Goal: Task Accomplishment & Management: Use online tool/utility

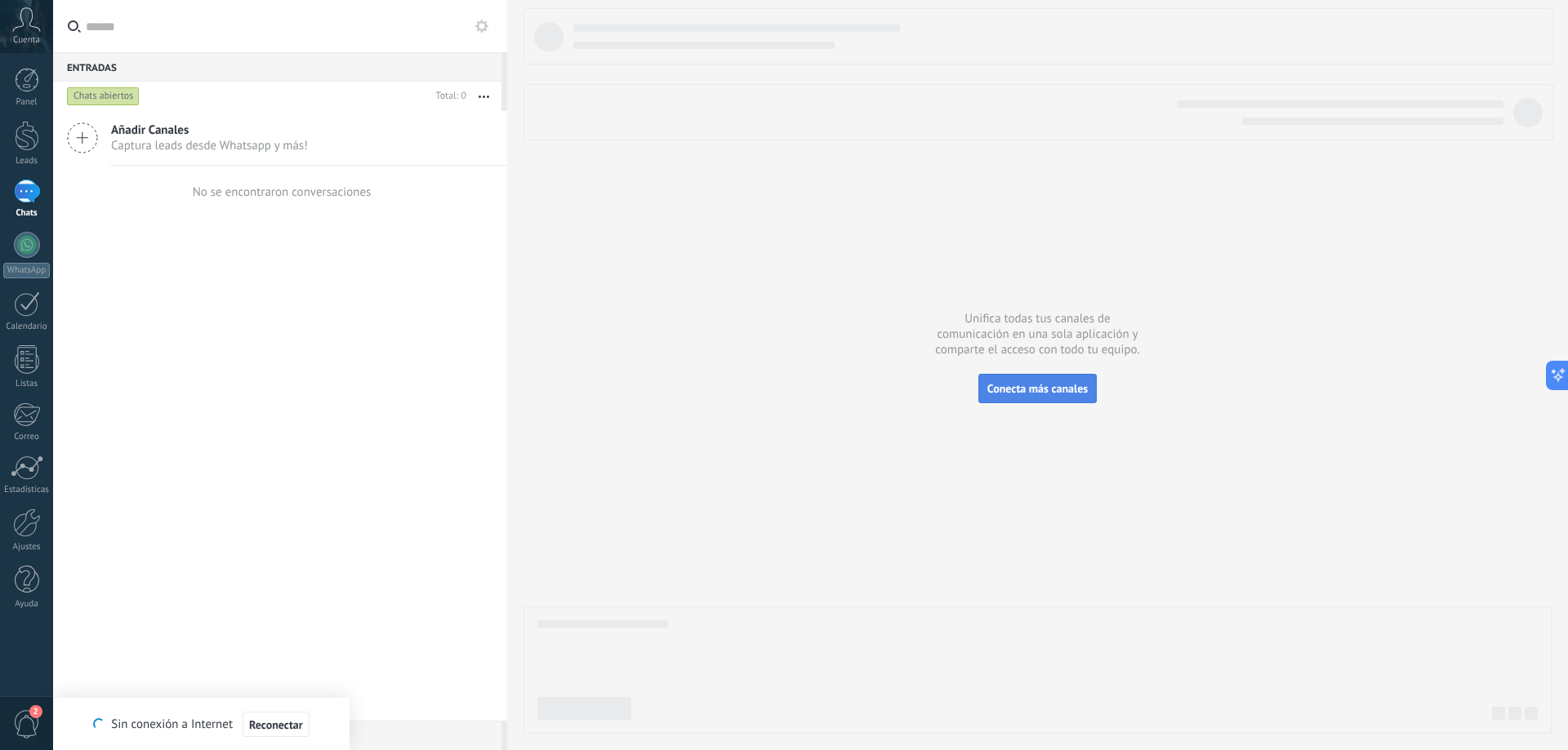
click at [1083, 399] on button "Conecta más canales" at bounding box center [1038, 388] width 119 height 29
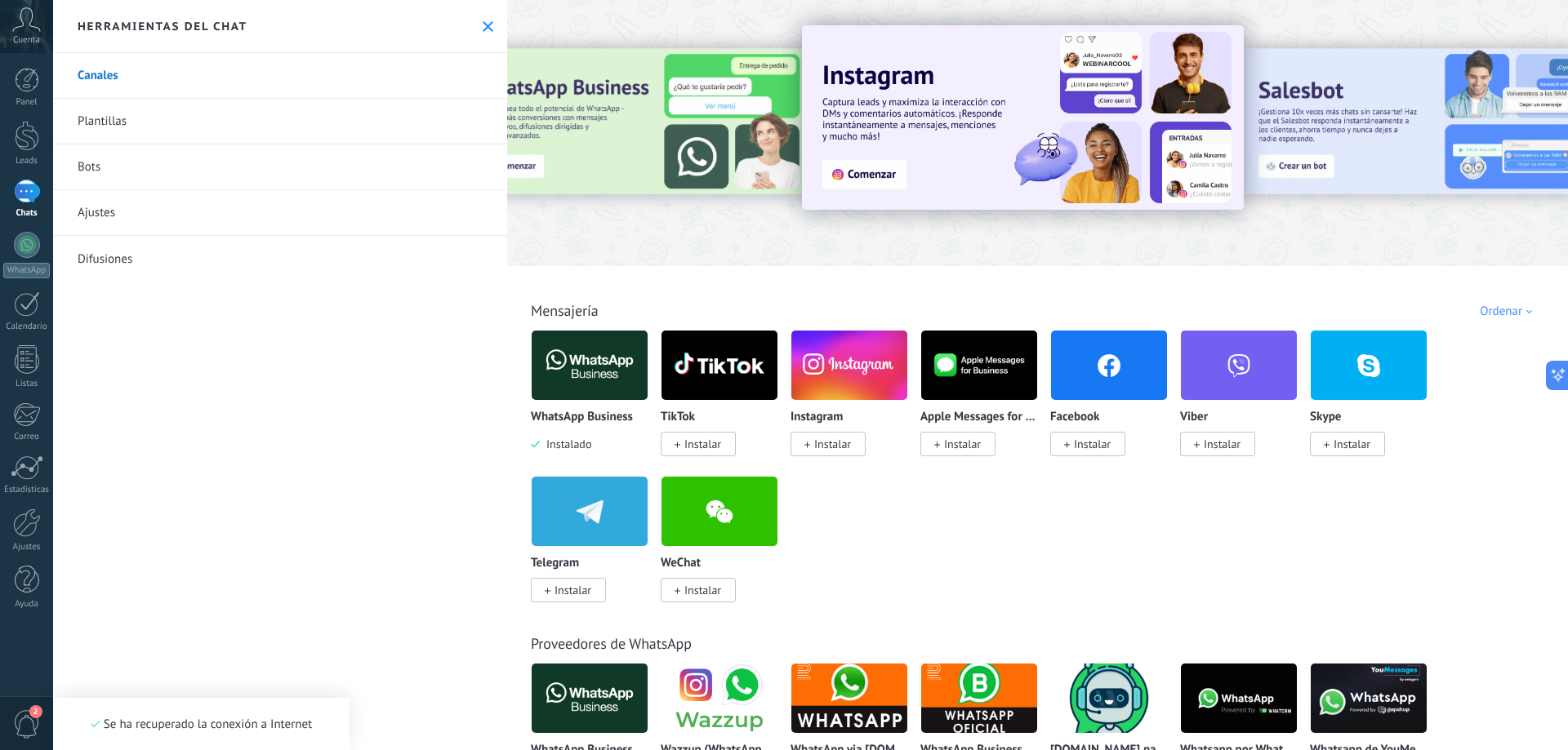
click at [1328, 28] on div at bounding box center [1038, 128] width 1061 height 235
click at [1277, 225] on div at bounding box center [1038, 128] width 1061 height 235
click at [29, 142] on div at bounding box center [27, 136] width 24 height 30
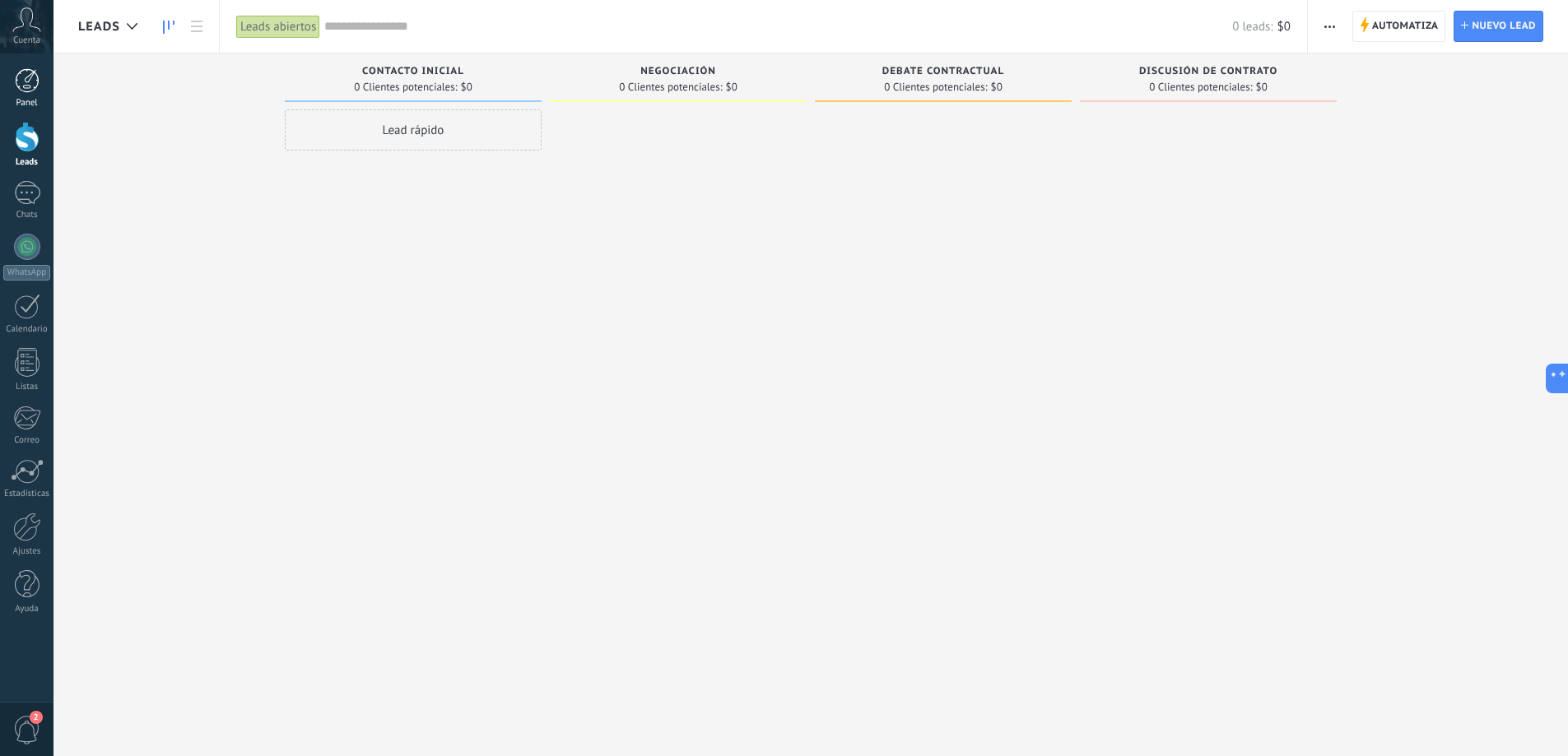
click at [32, 80] on div at bounding box center [27, 81] width 24 height 24
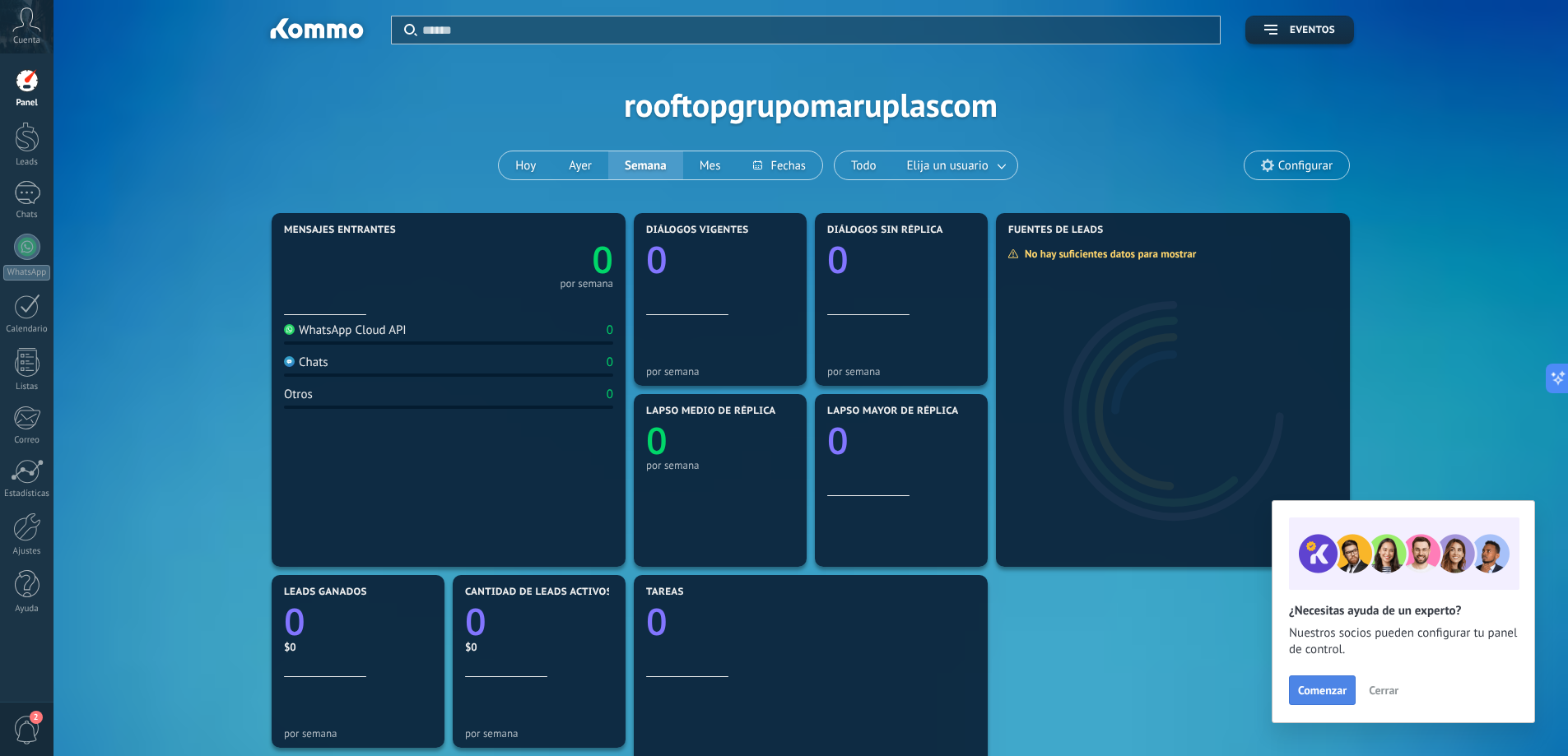
click at [1341, 688] on span "Comenzar" at bounding box center [1322, 689] width 49 height 11
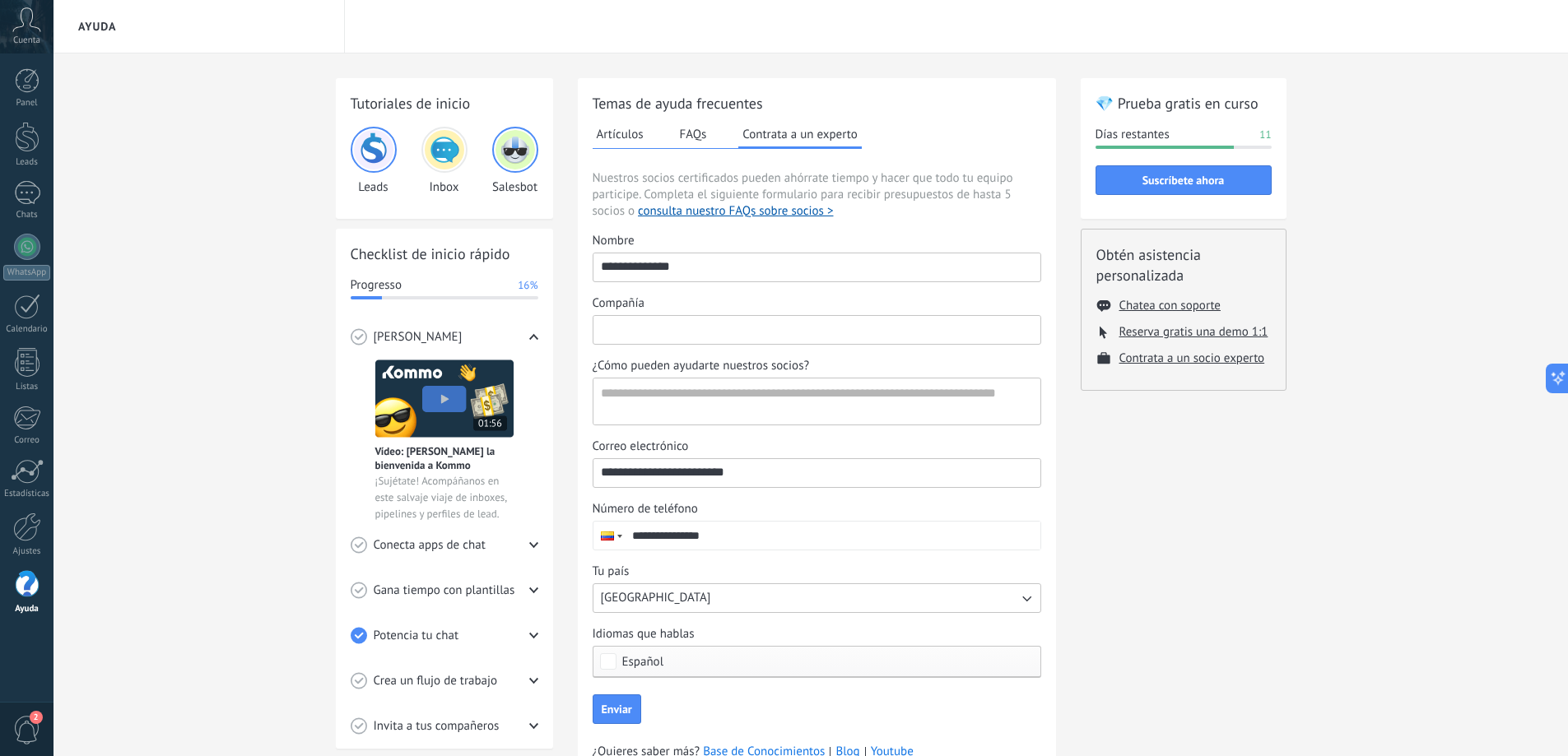
click at [665, 332] on input "Compañía" at bounding box center [817, 329] width 447 height 26
type input "**********"
click at [722, 394] on textarea "¿Cómo pueden ayudarte nuestros socios?" at bounding box center [815, 401] width 444 height 46
click at [824, 412] on textarea "¿Cómo pueden ayudarte nuestros socios?" at bounding box center [815, 401] width 444 height 46
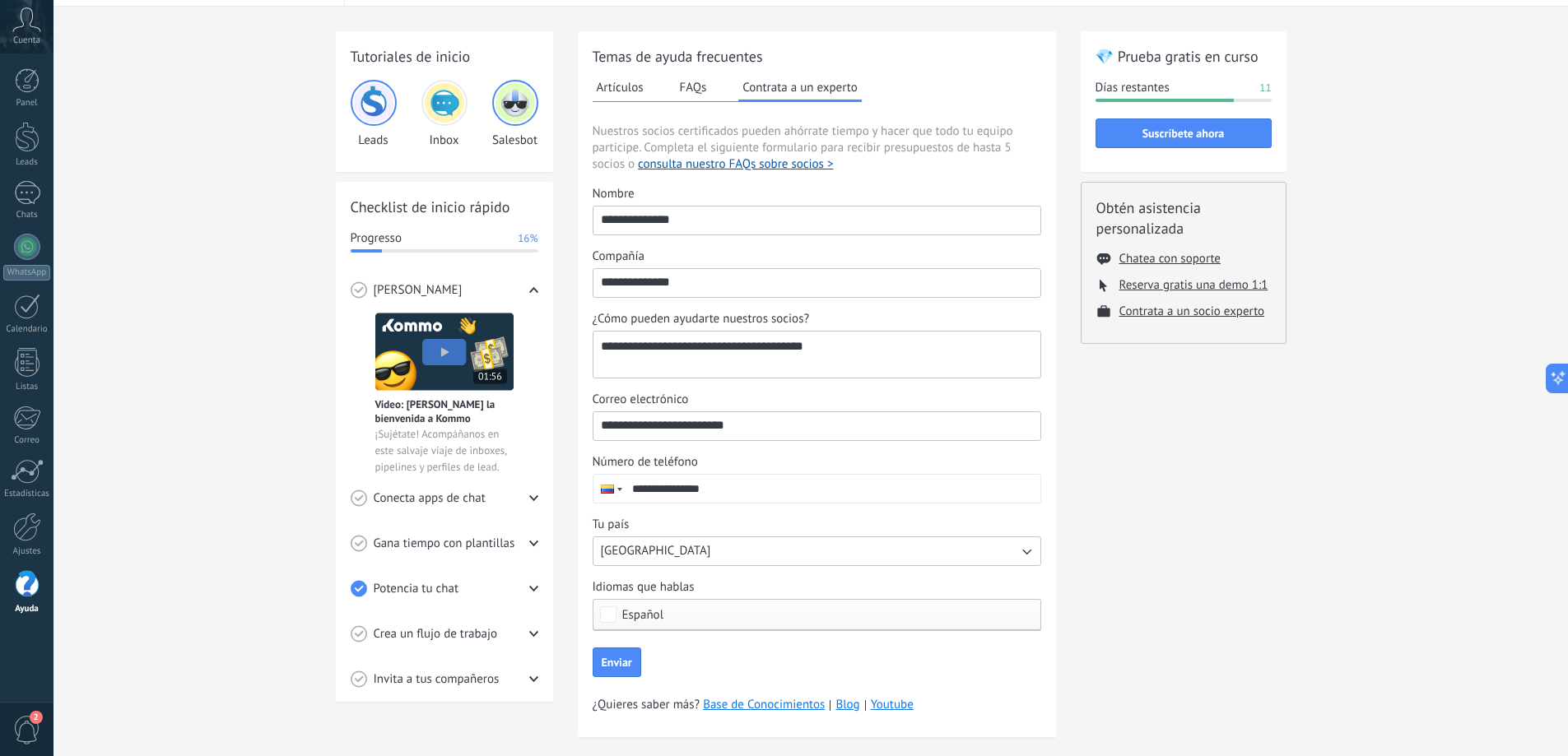
scroll to position [74, 0]
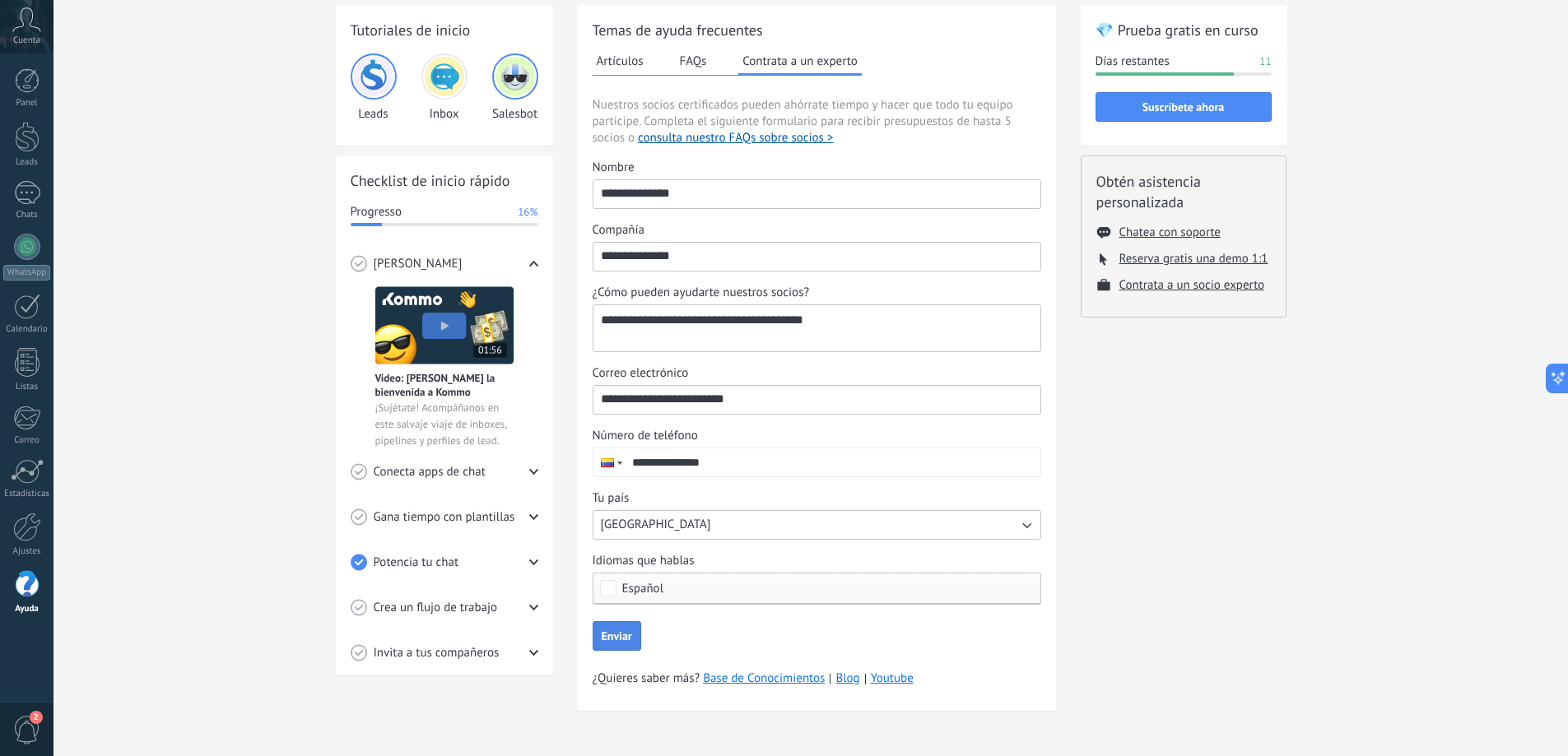
type textarea "**********"
click at [611, 641] on span "Enviar" at bounding box center [616, 636] width 30 height 11
click at [29, 77] on div at bounding box center [27, 81] width 24 height 24
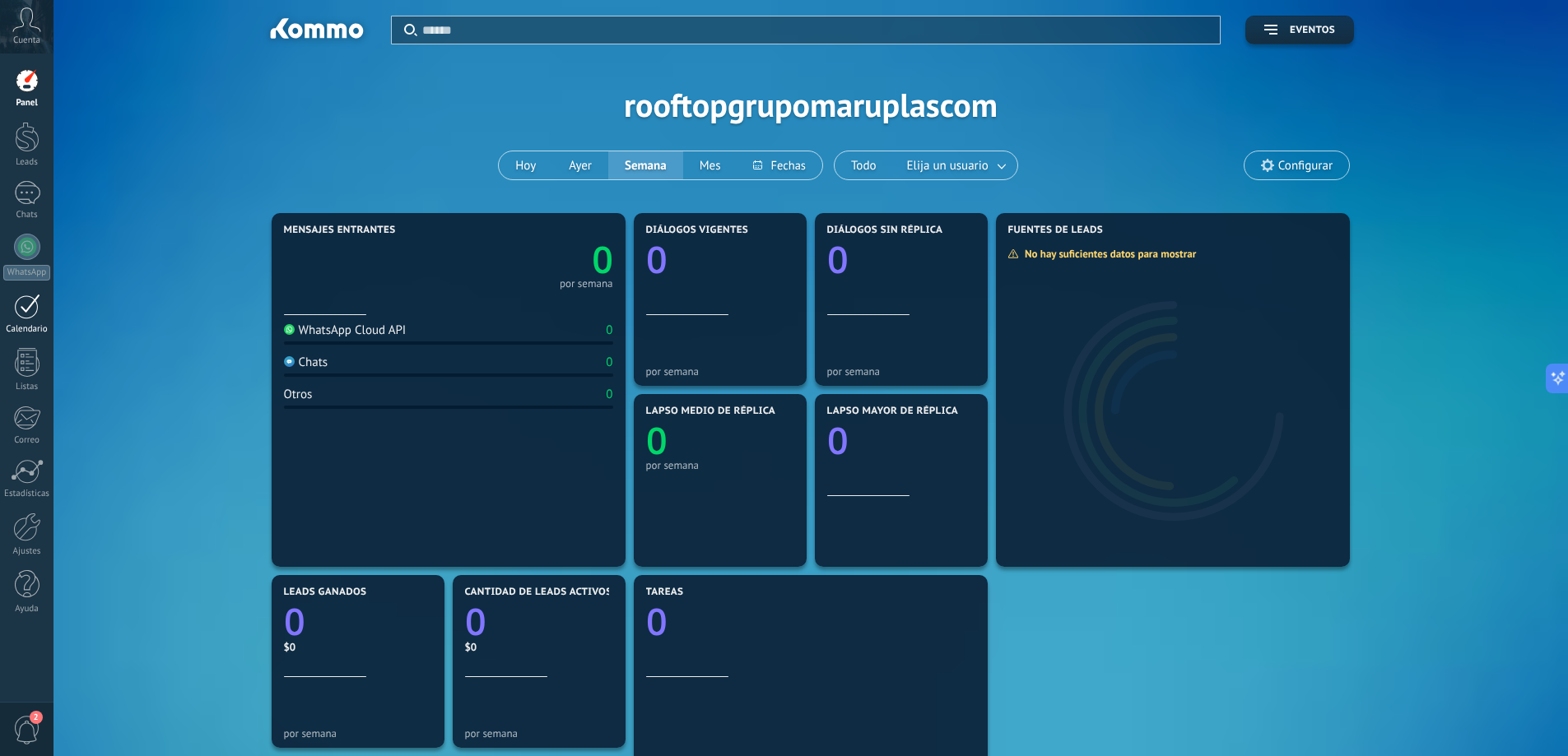
click at [29, 326] on div "Calendario" at bounding box center [27, 329] width 48 height 10
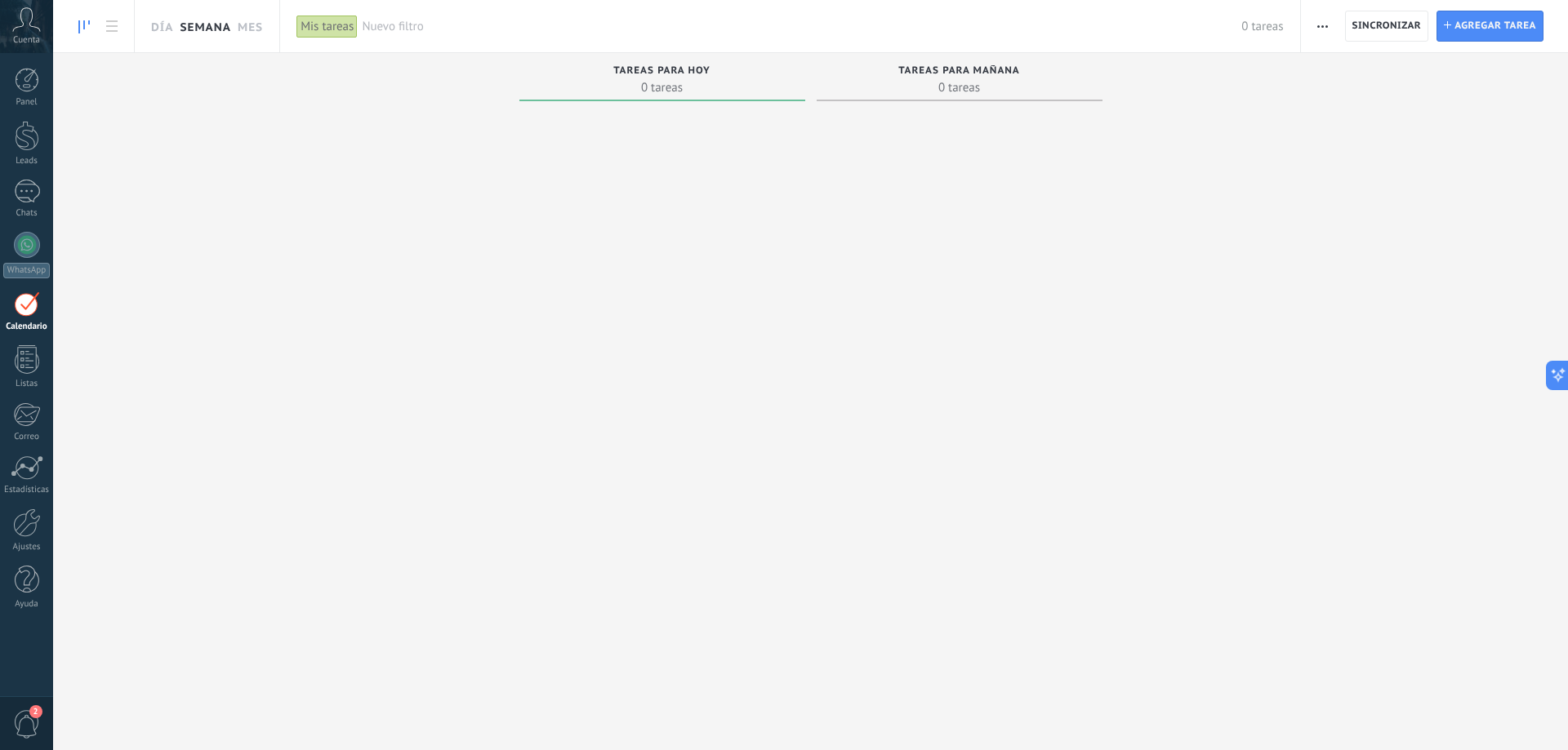
click at [210, 14] on link "Semana" at bounding box center [205, 26] width 52 height 52
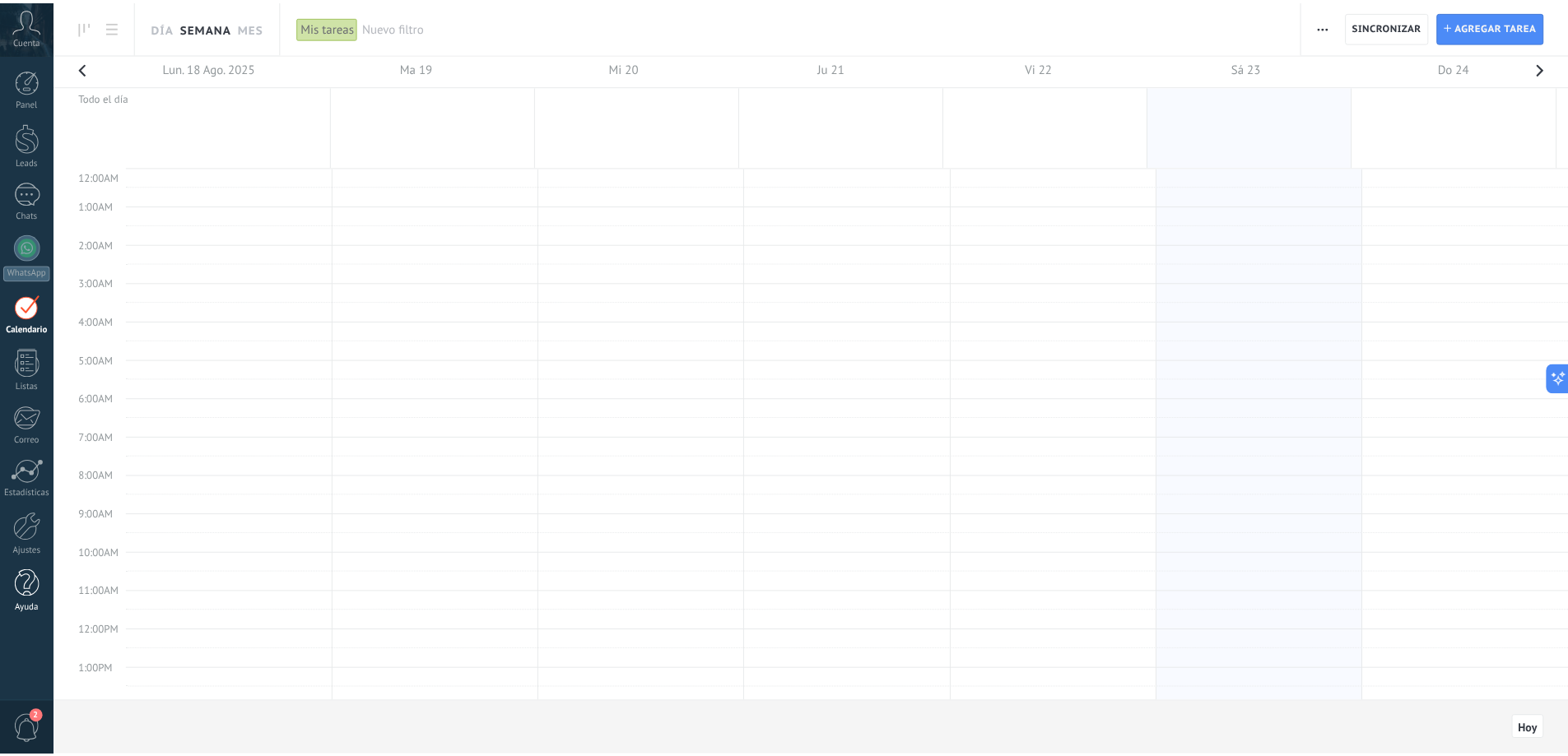
scroll to position [310, 0]
click at [28, 204] on div at bounding box center [27, 193] width 26 height 24
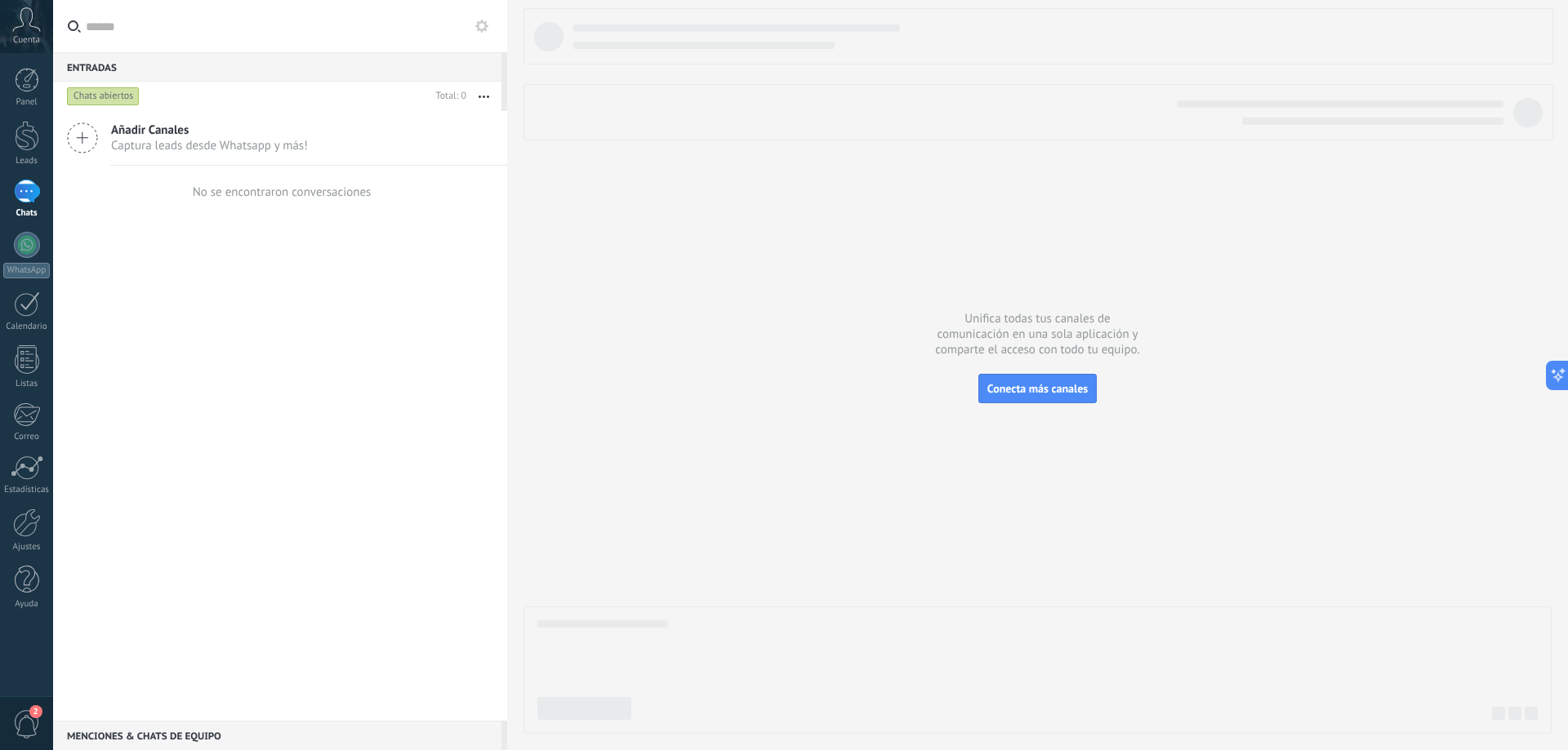
click at [89, 94] on div "Chats abiertos" at bounding box center [103, 96] width 73 height 20
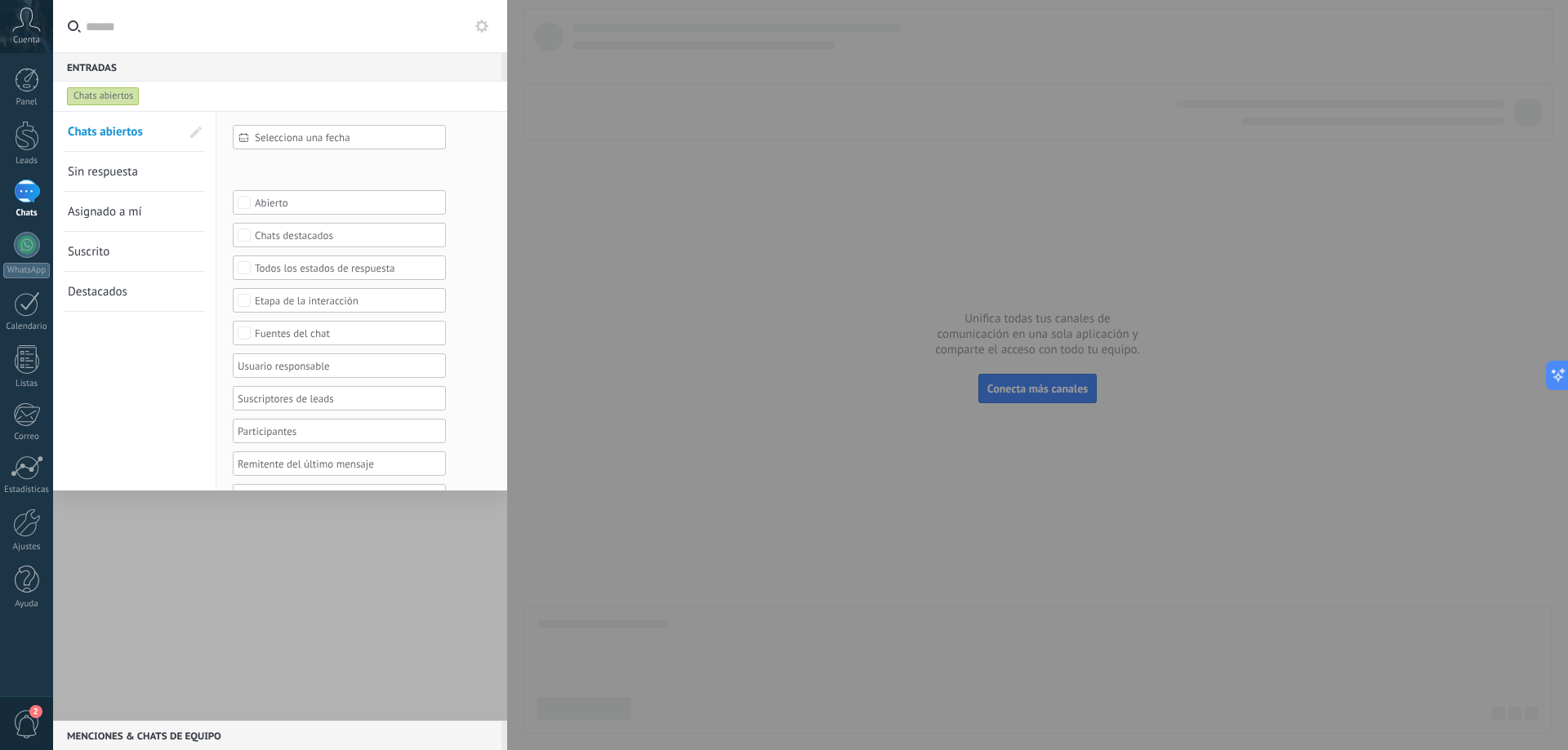
click at [560, 265] on div at bounding box center [784, 375] width 1568 height 750
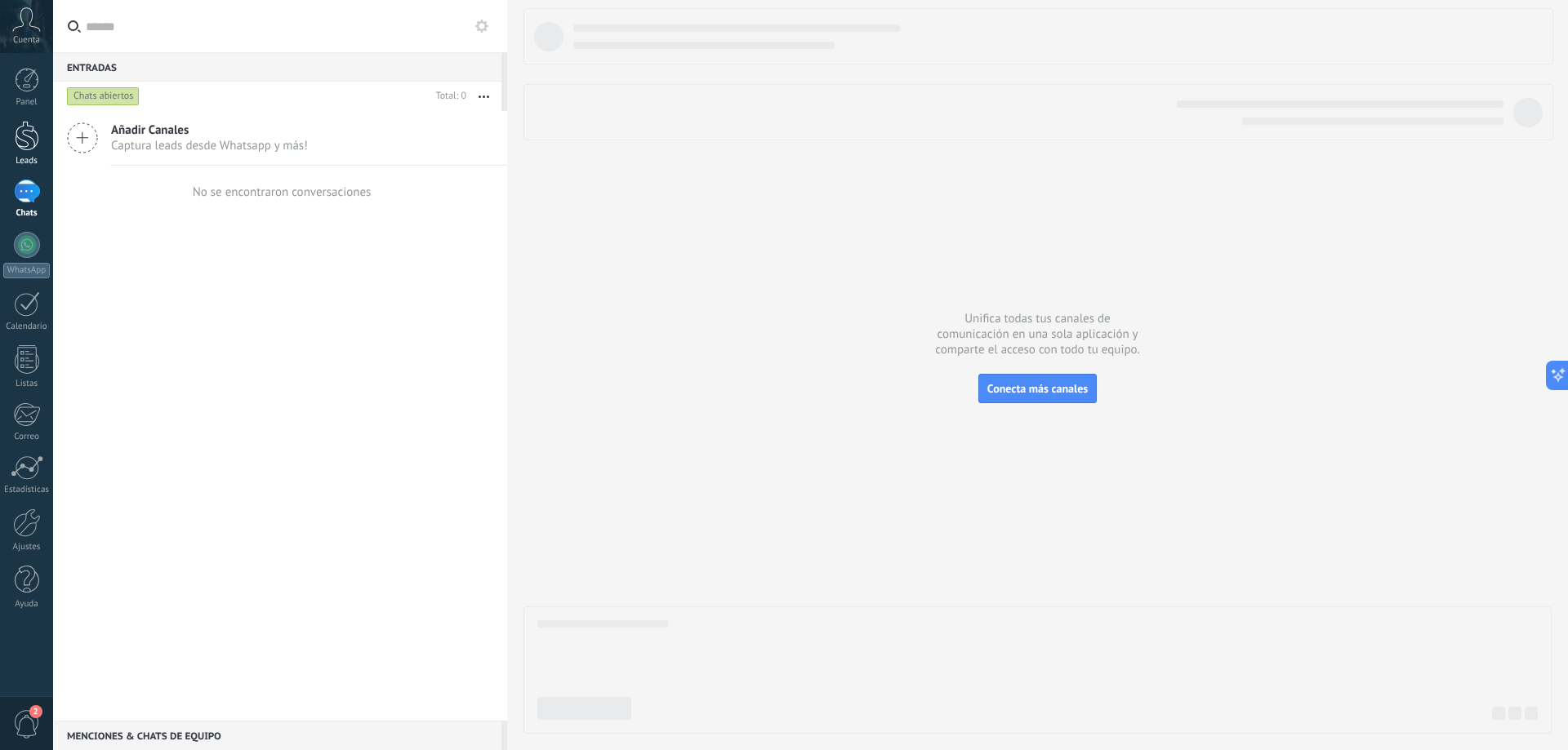
click at [24, 150] on div at bounding box center [27, 136] width 24 height 30
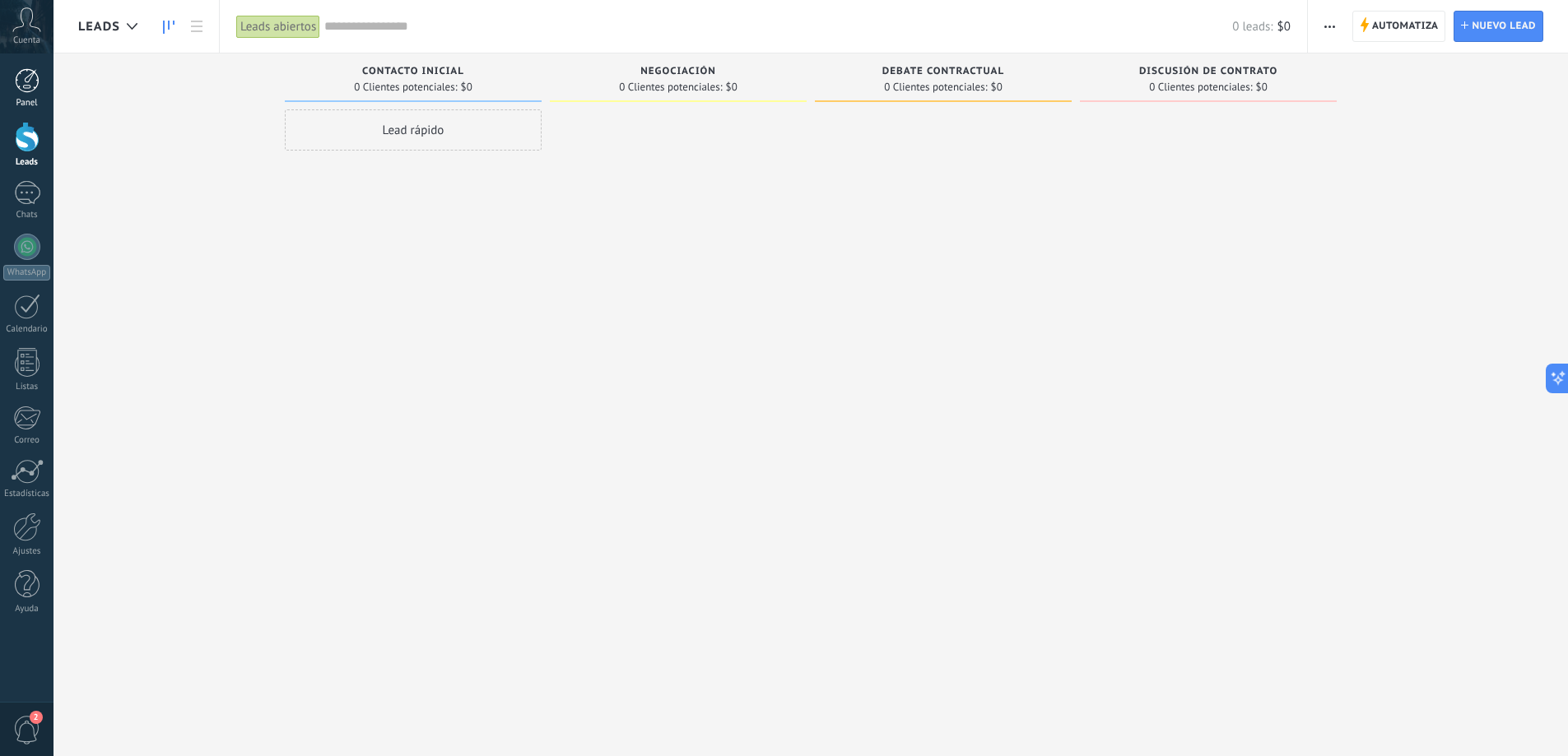
click at [39, 81] on div at bounding box center [27, 81] width 24 height 24
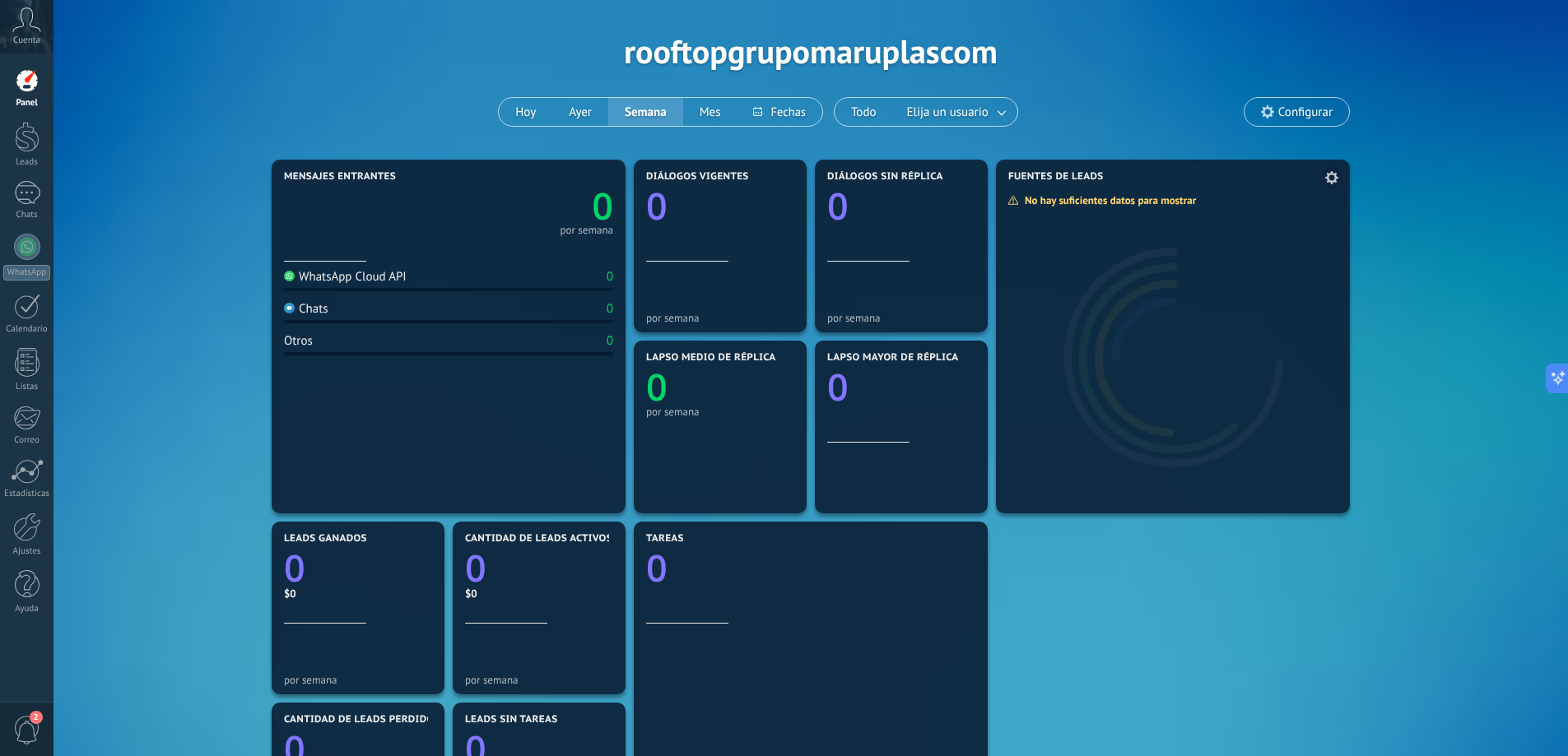
scroll to position [82, 0]
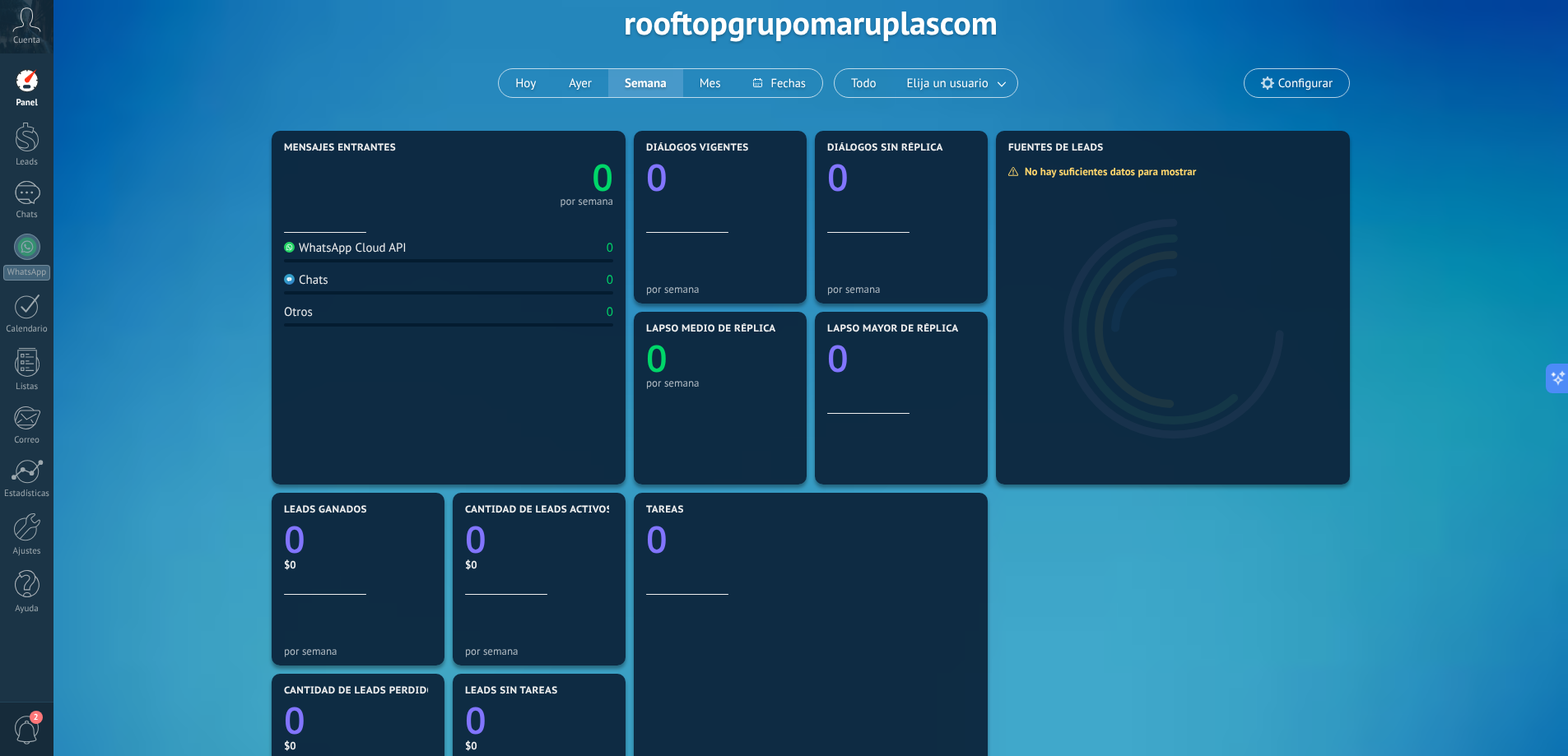
click at [25, 41] on span "Cuenta" at bounding box center [26, 41] width 27 height 10
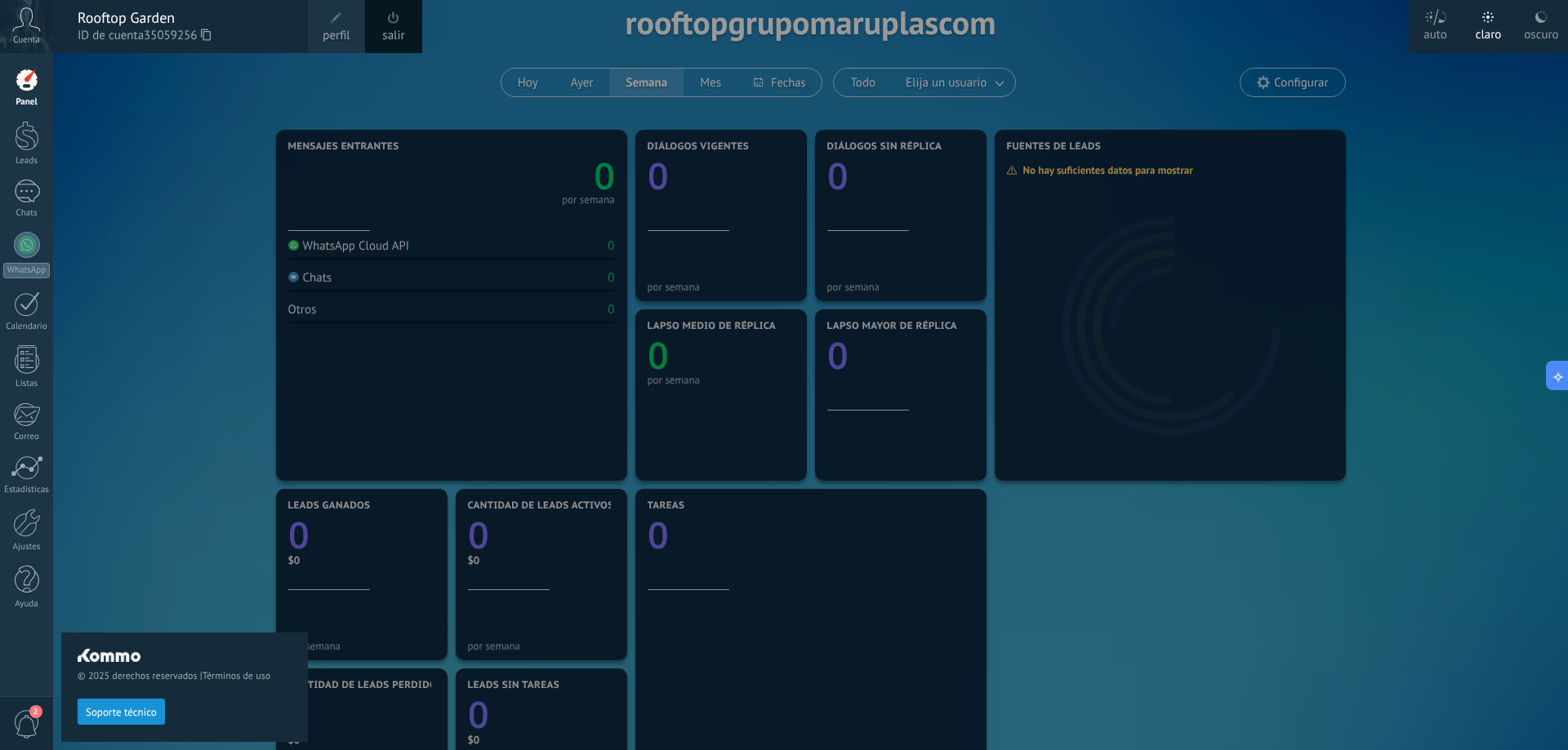
click at [346, 30] on span "perfil" at bounding box center [335, 35] width 27 height 18
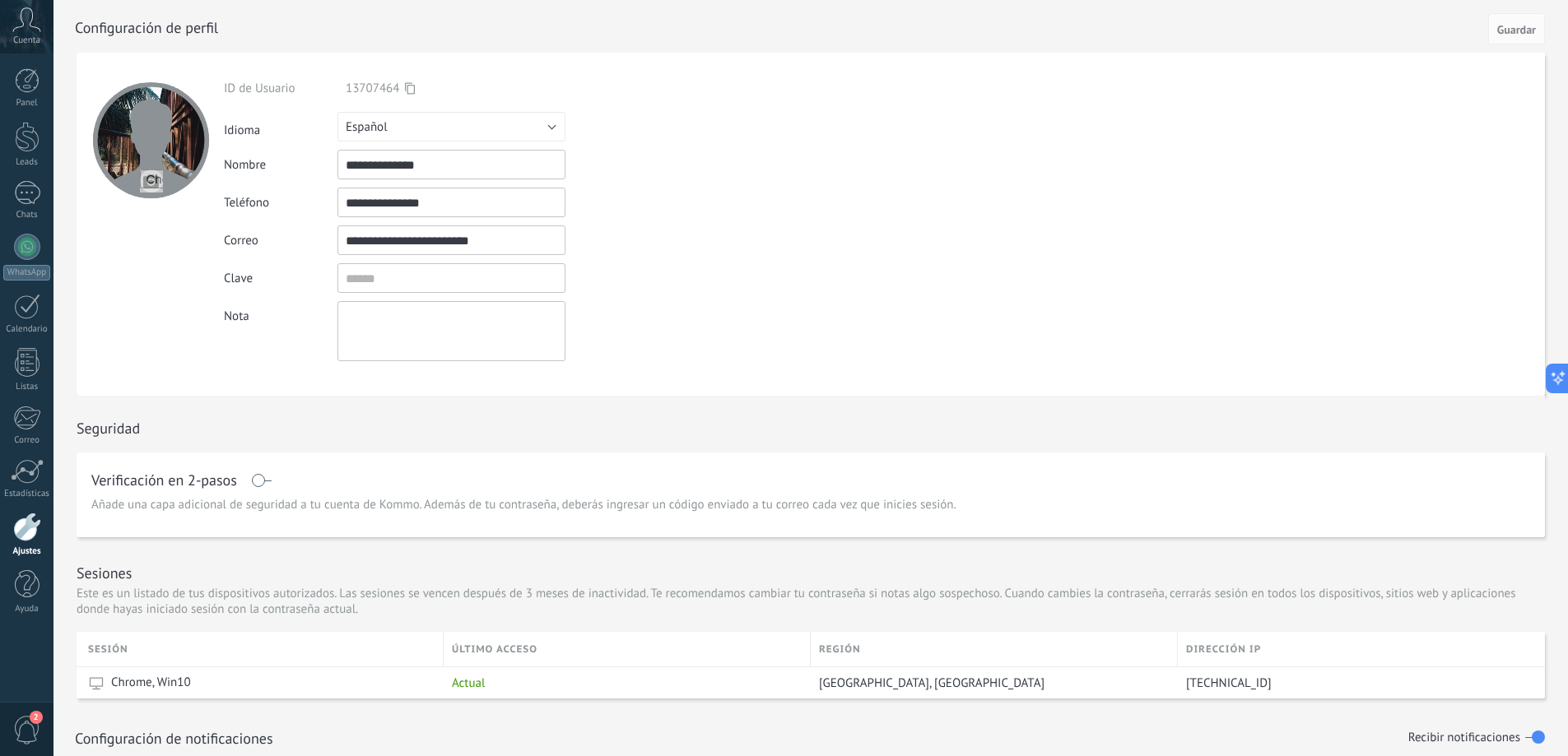
click at [156, 177] on input "file" at bounding box center [151, 181] width 23 height 23
click at [684, 132] on div "Idioma Русский English Español Português [GEOGRAPHIC_DATA] Türkçe Español" at bounding box center [489, 126] width 532 height 29
click at [508, 141] on div "**********" at bounding box center [489, 221] width 532 height 281
click at [689, 217] on div "**********" at bounding box center [489, 221] width 532 height 281
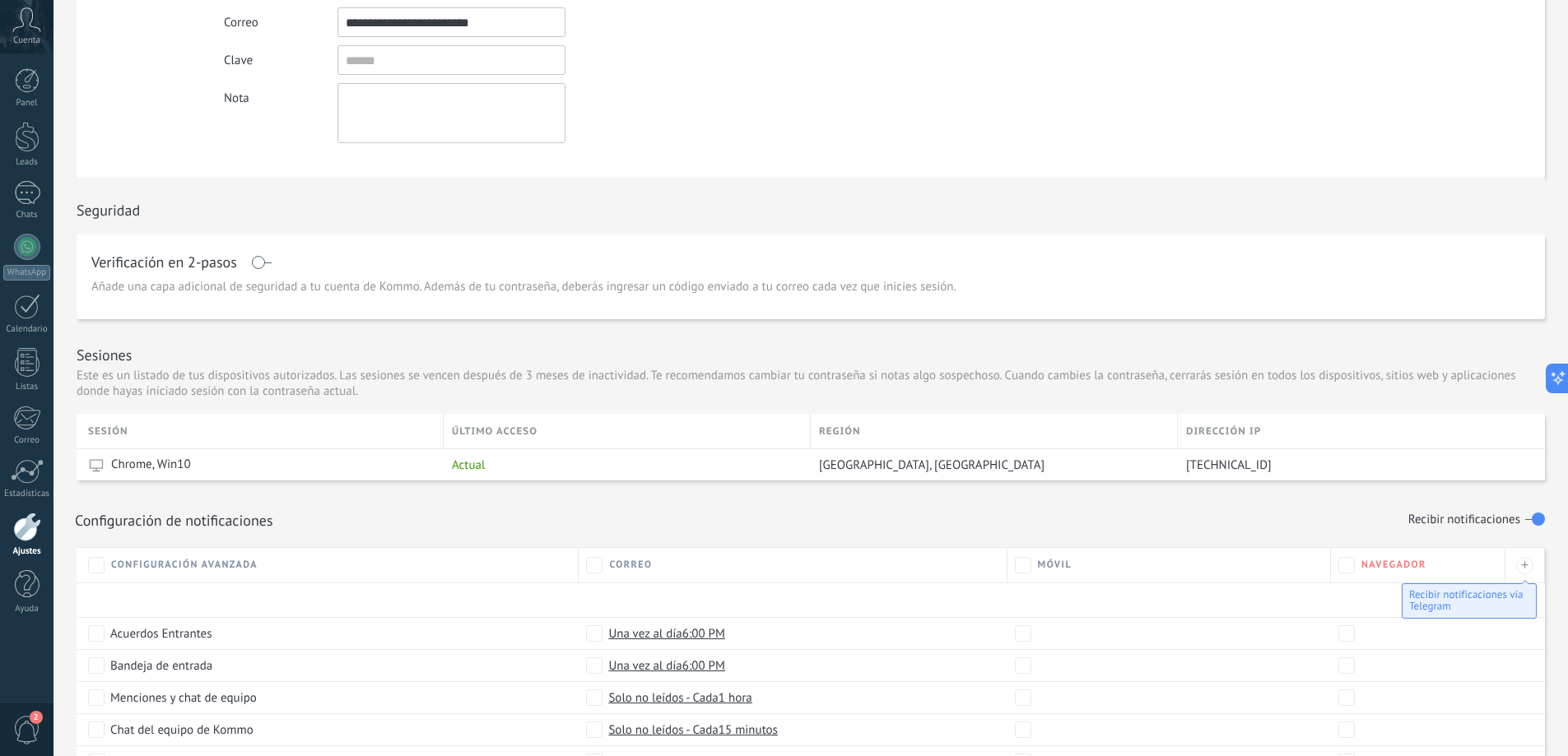
scroll to position [247, 0]
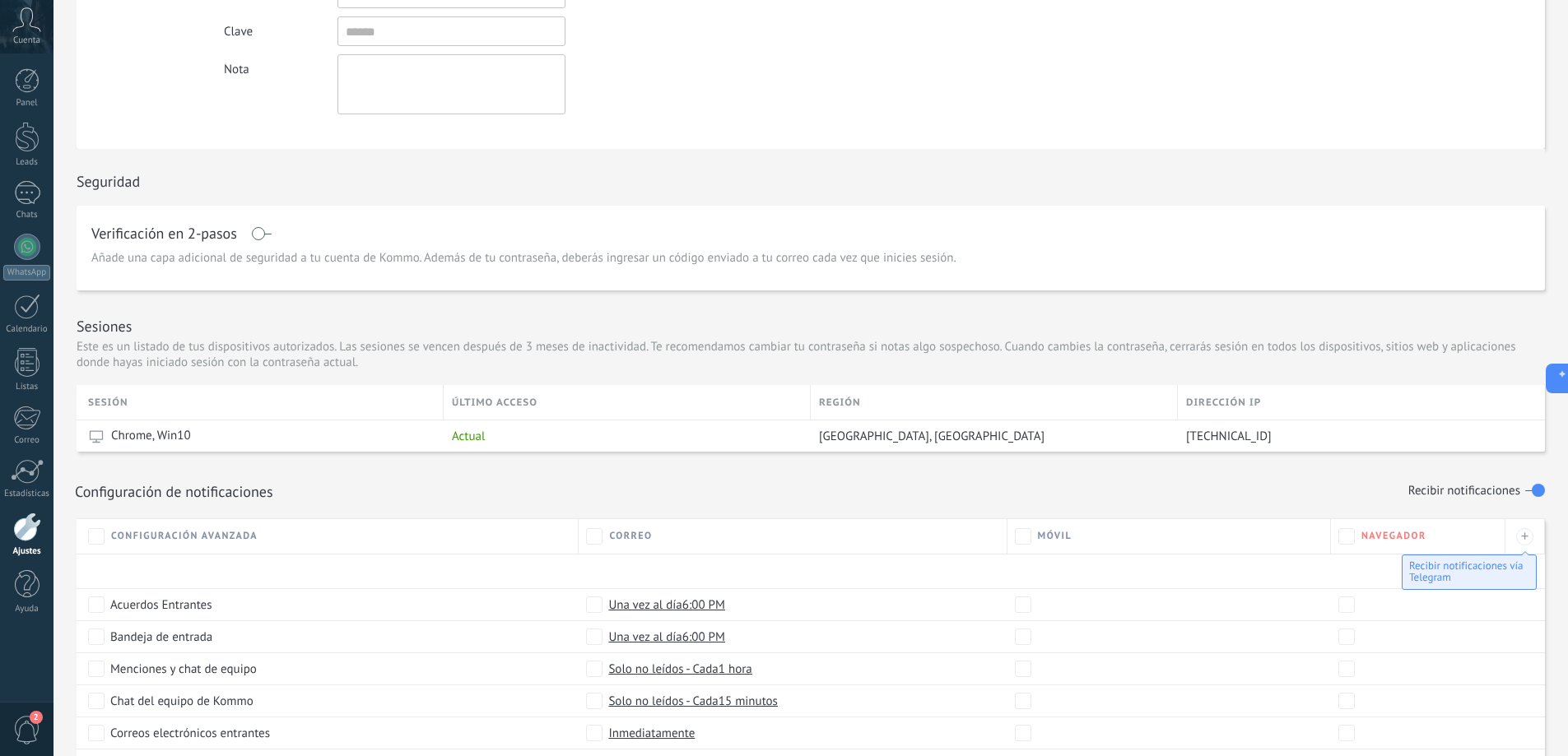
click at [1331, 479] on div "Configuración de notificaciones Recibir notificaciones" at bounding box center [810, 491] width 1471 height 28
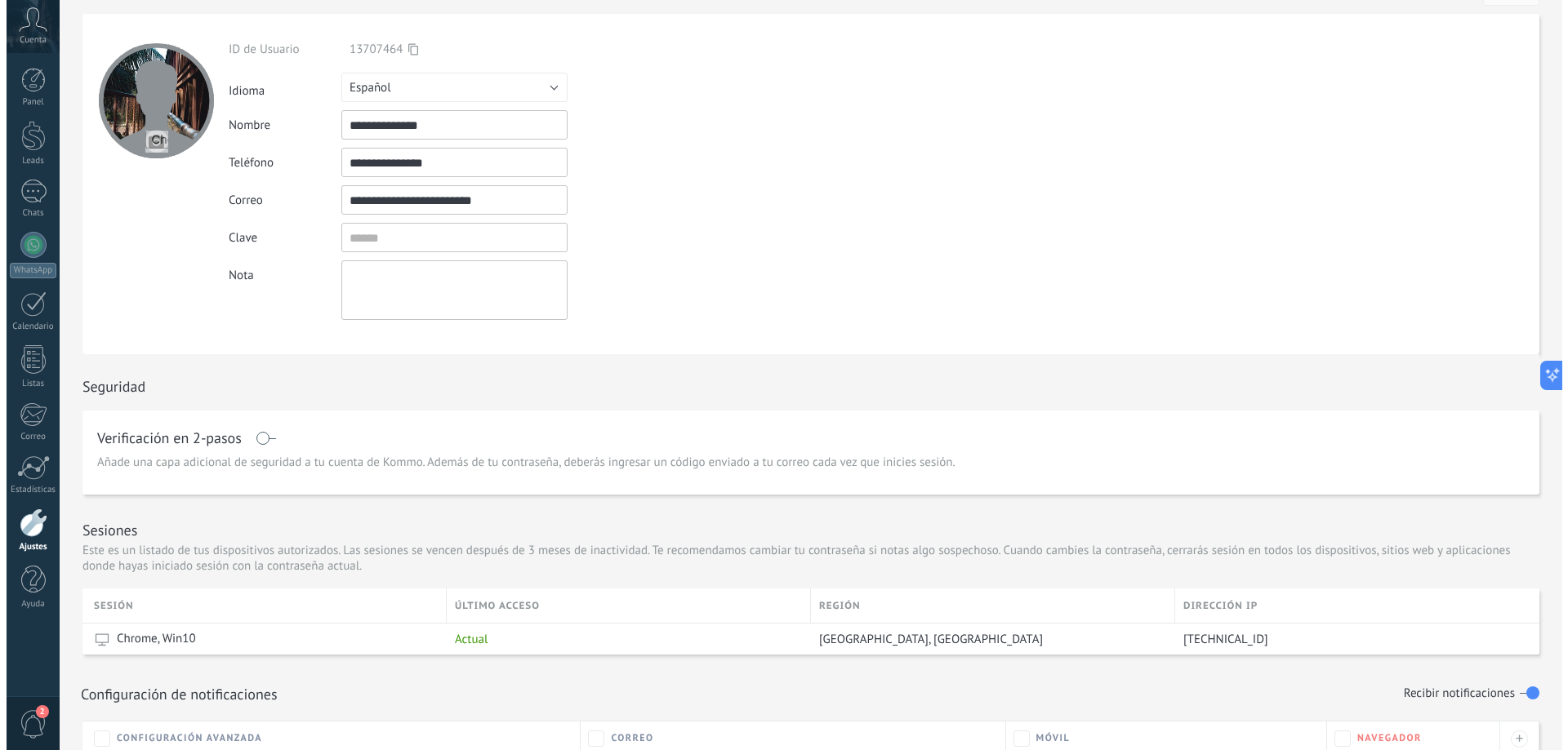
scroll to position [0, 0]
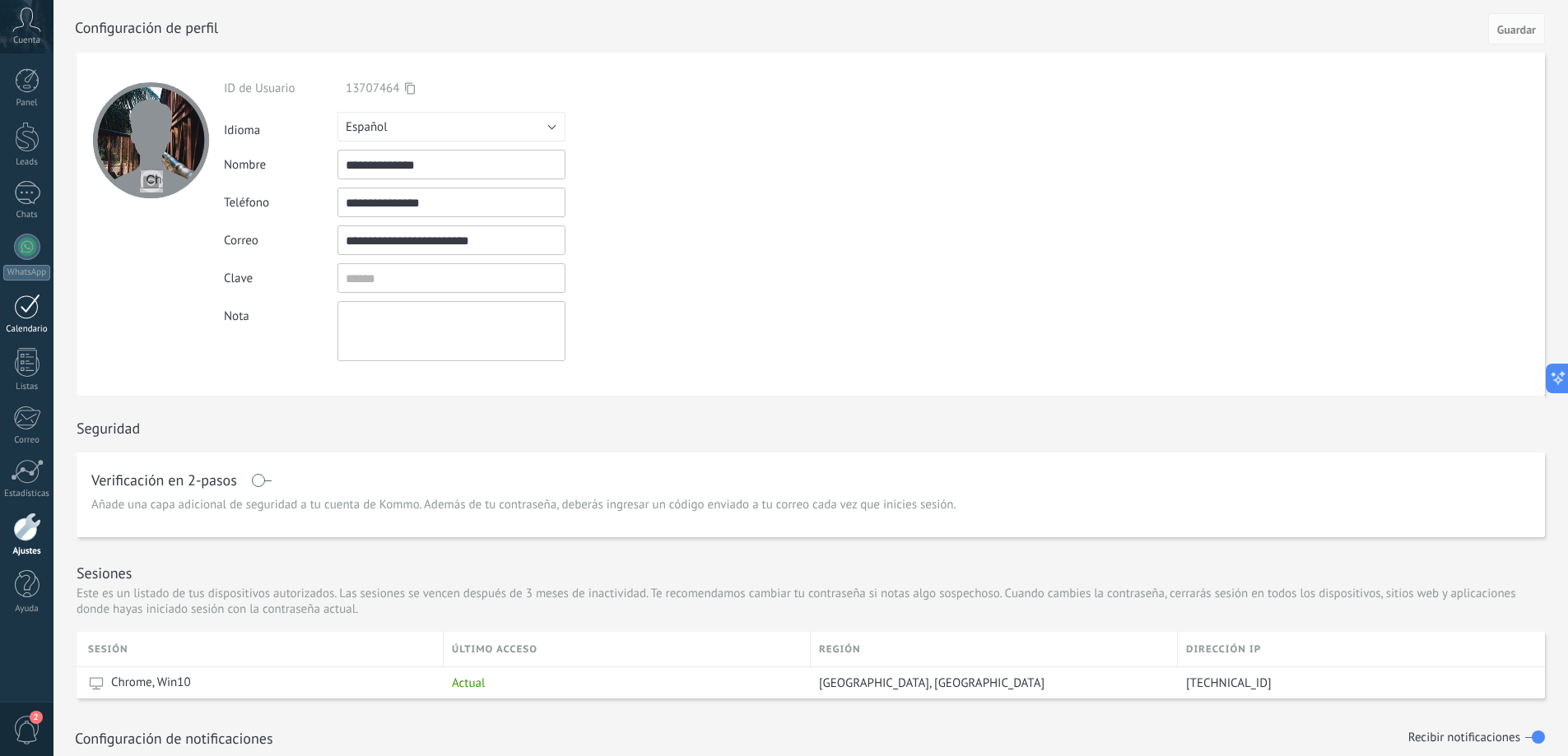
click at [22, 320] on link "Calendario" at bounding box center [27, 313] width 54 height 41
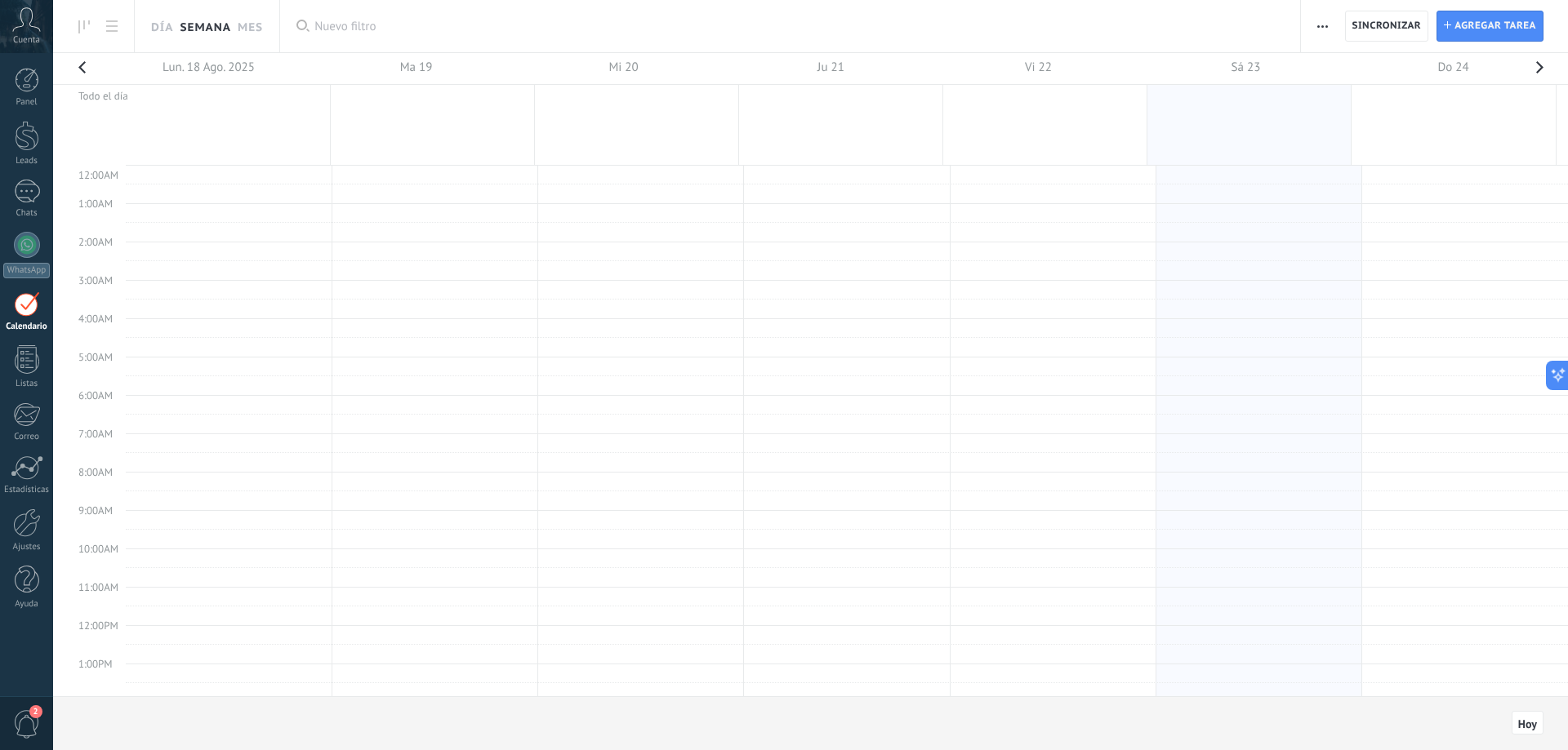
scroll to position [308, 0]
click at [235, 190] on td at bounding box center [847, 193] width 1442 height 20
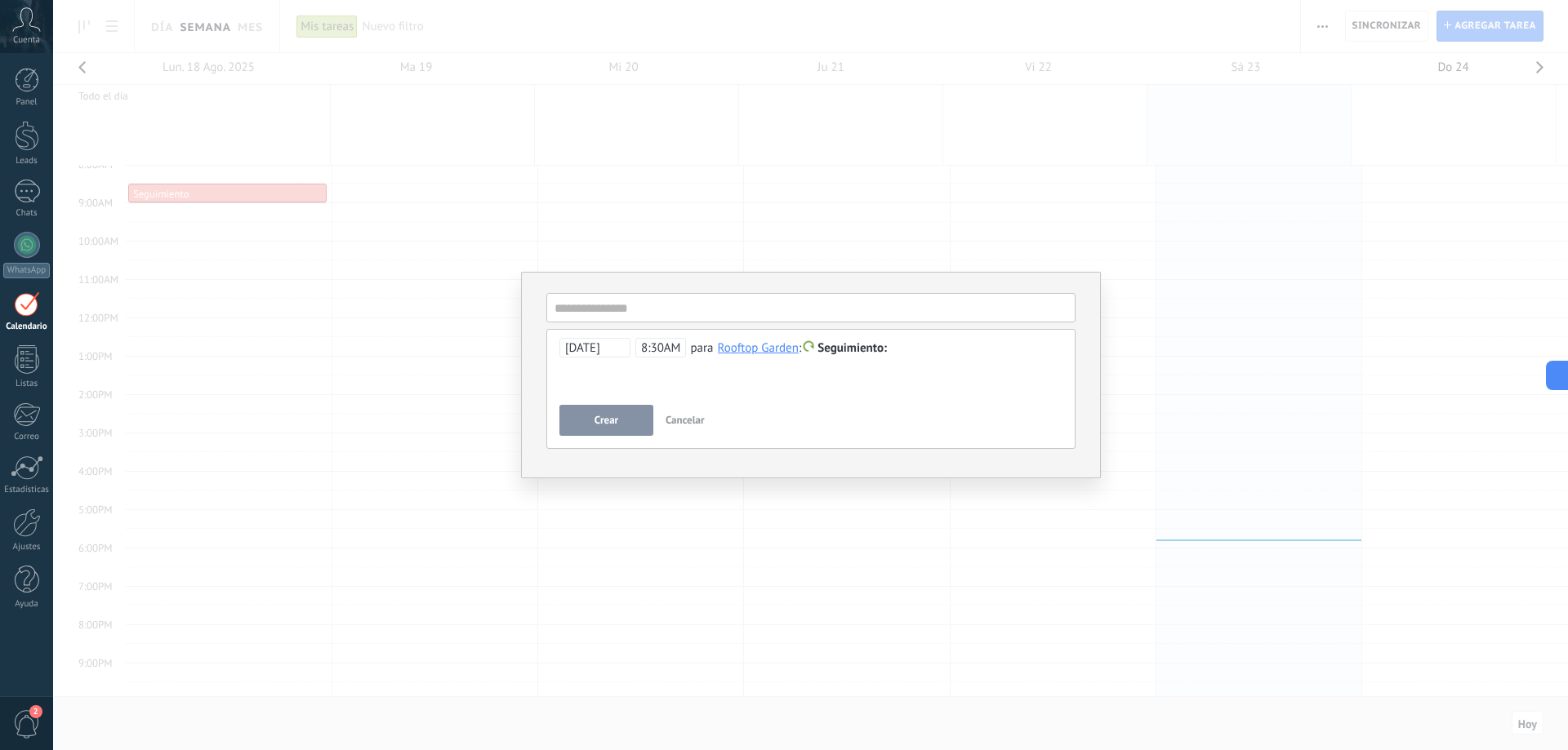
click at [235, 190] on div "**********" at bounding box center [811, 375] width 1515 height 750
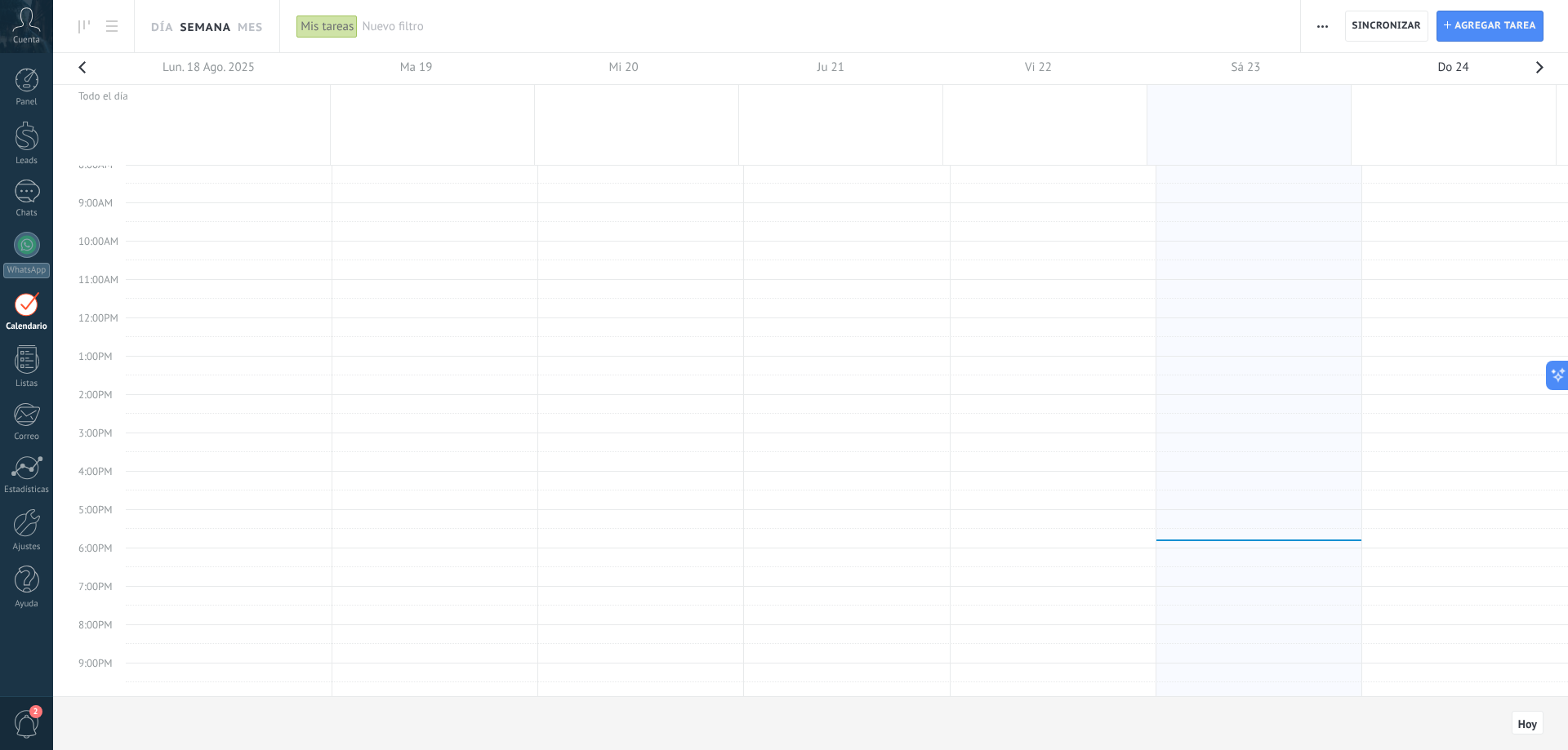
scroll to position [0, 0]
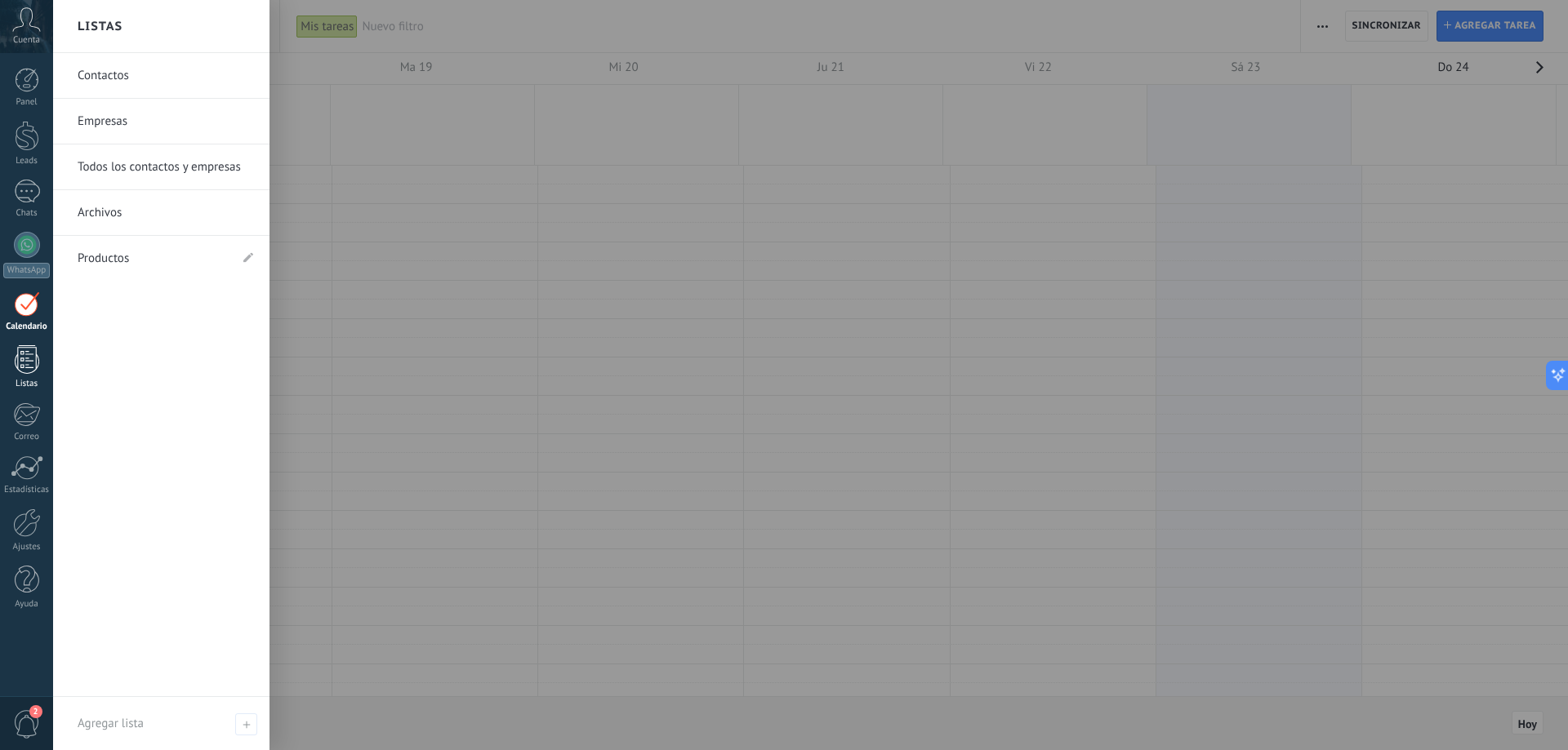
click at [41, 348] on link "Listas" at bounding box center [27, 367] width 53 height 44
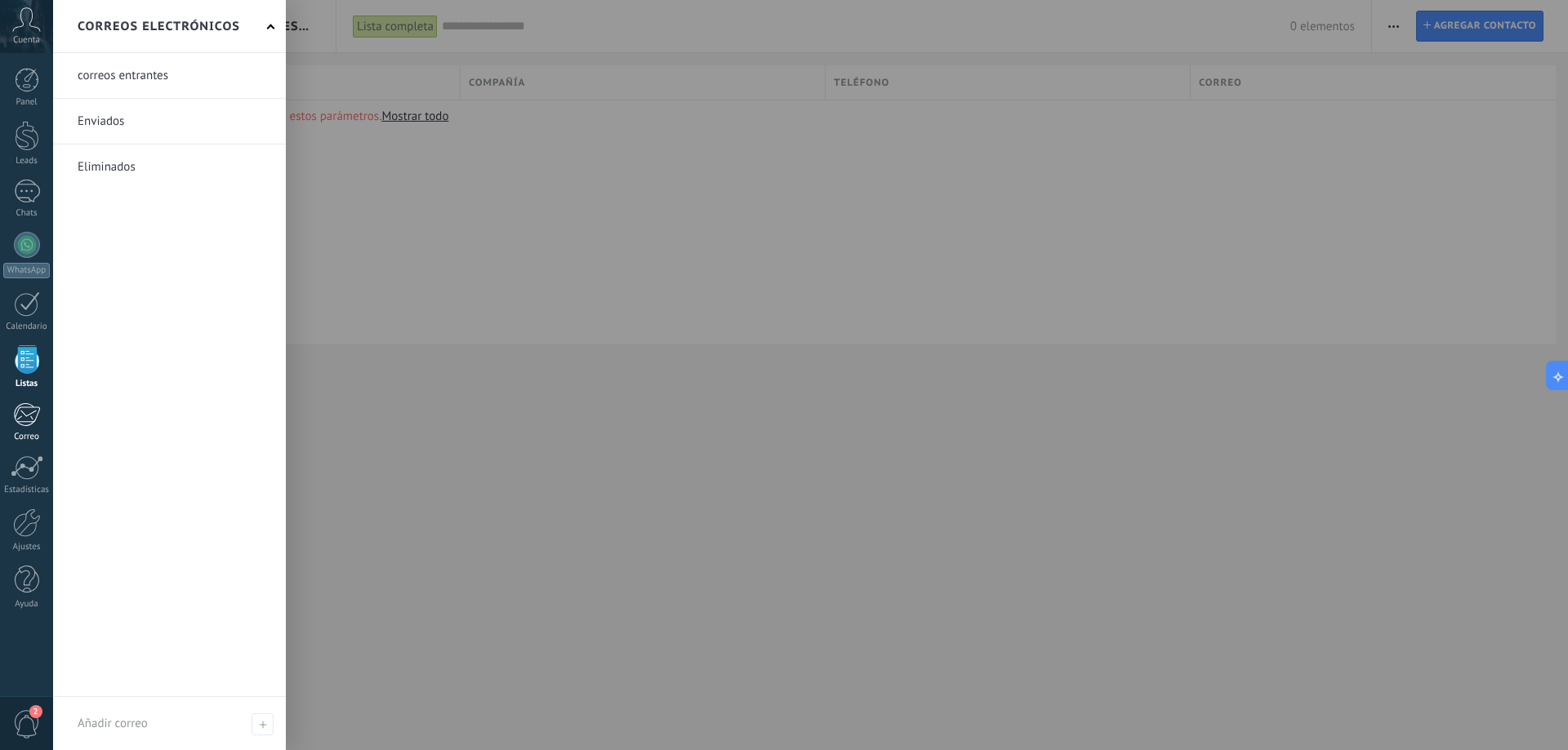
click at [29, 422] on div at bounding box center [26, 414] width 27 height 24
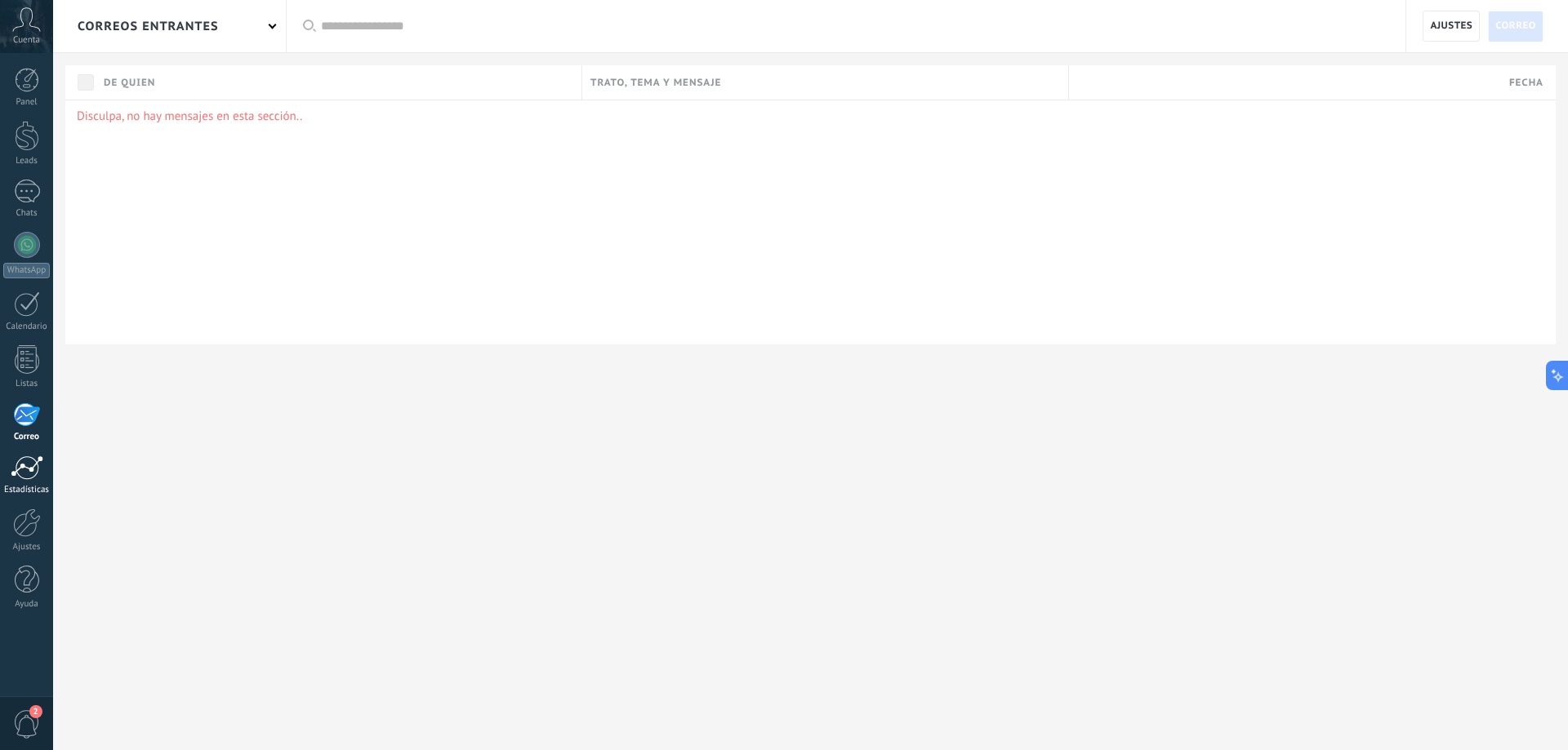
click at [24, 476] on div at bounding box center [27, 467] width 33 height 24
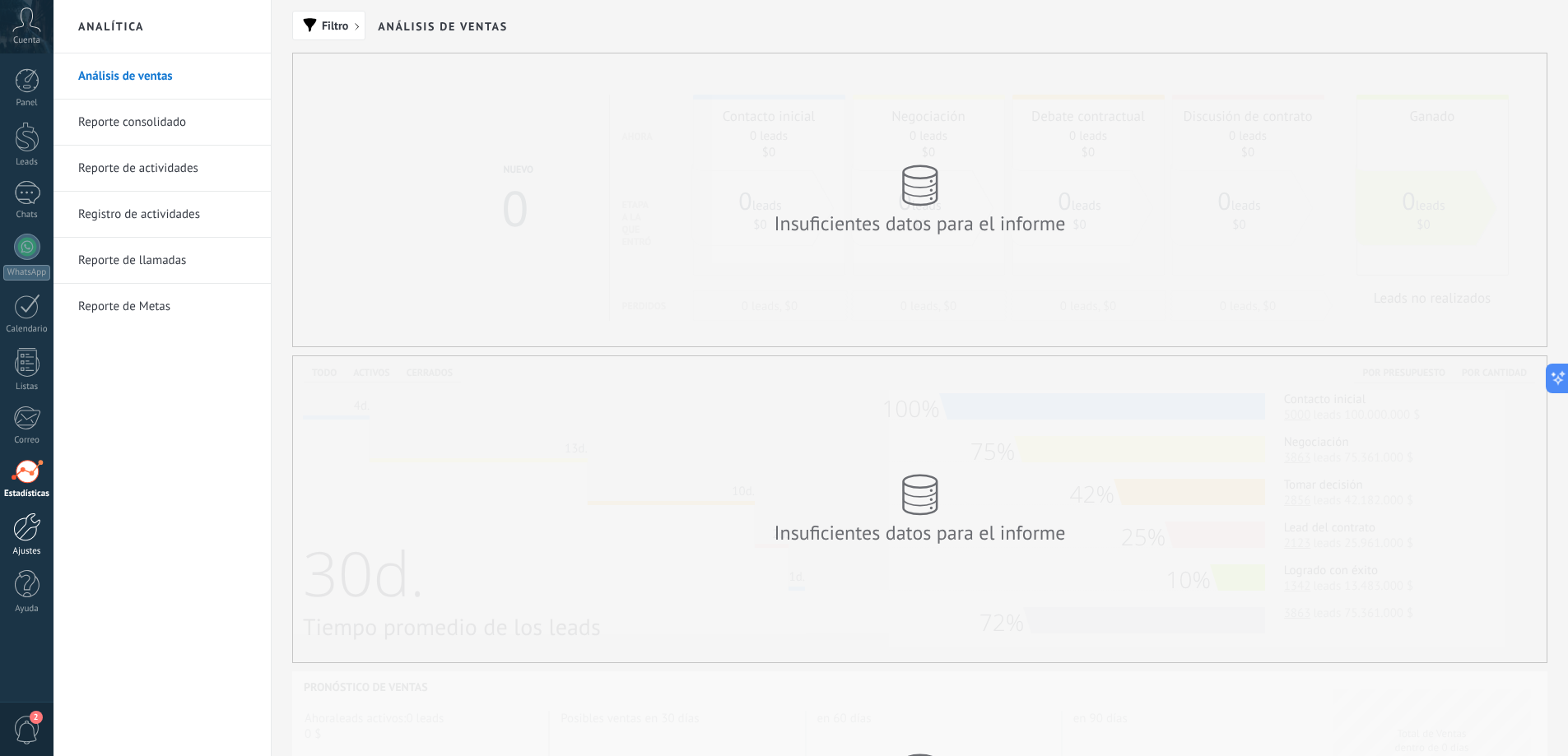
click at [26, 533] on div at bounding box center [27, 527] width 28 height 29
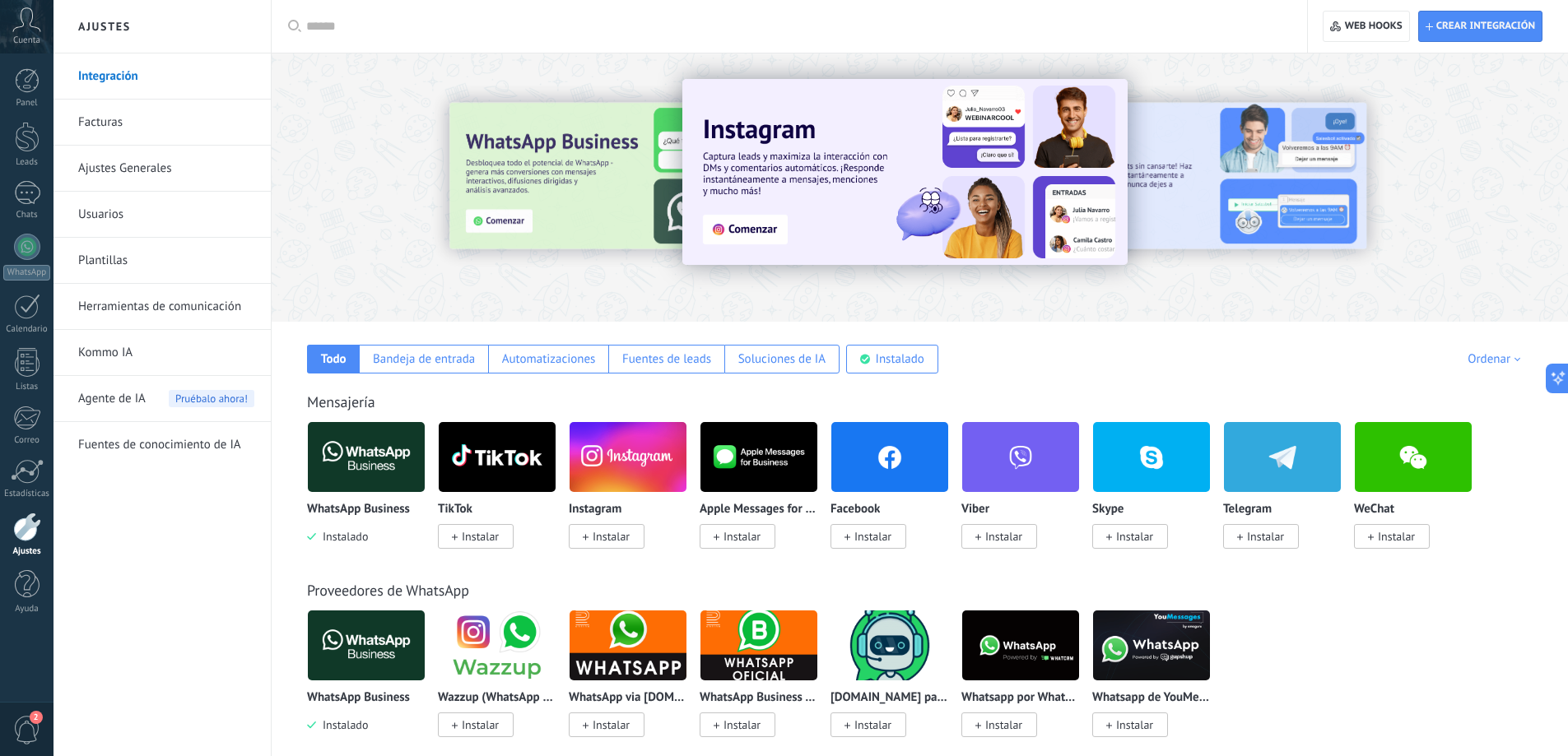
click at [1525, 254] on div at bounding box center [919, 183] width 1296 height 236
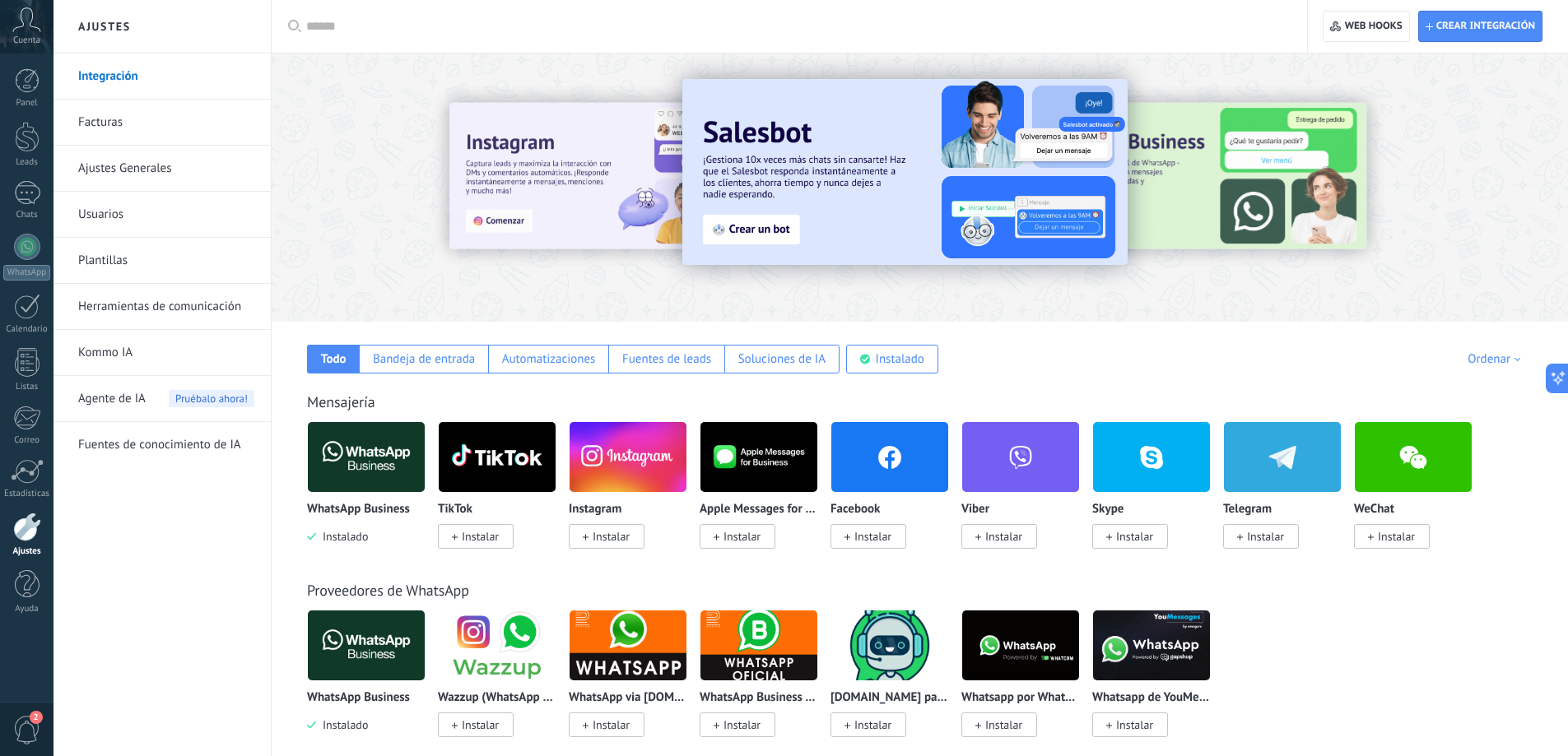
click at [31, 720] on span "2" at bounding box center [36, 717] width 13 height 13
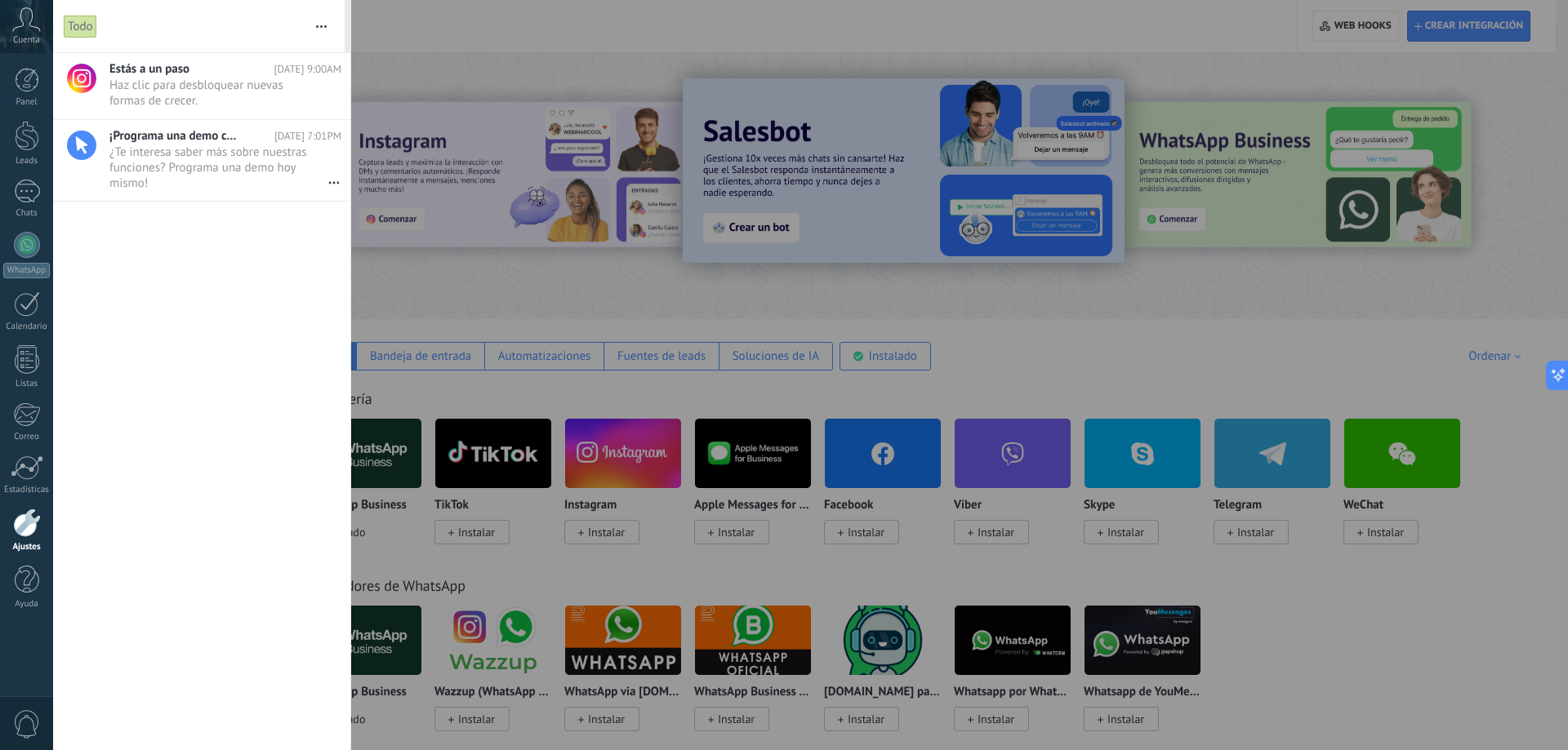
click at [562, 282] on div at bounding box center [784, 375] width 1568 height 750
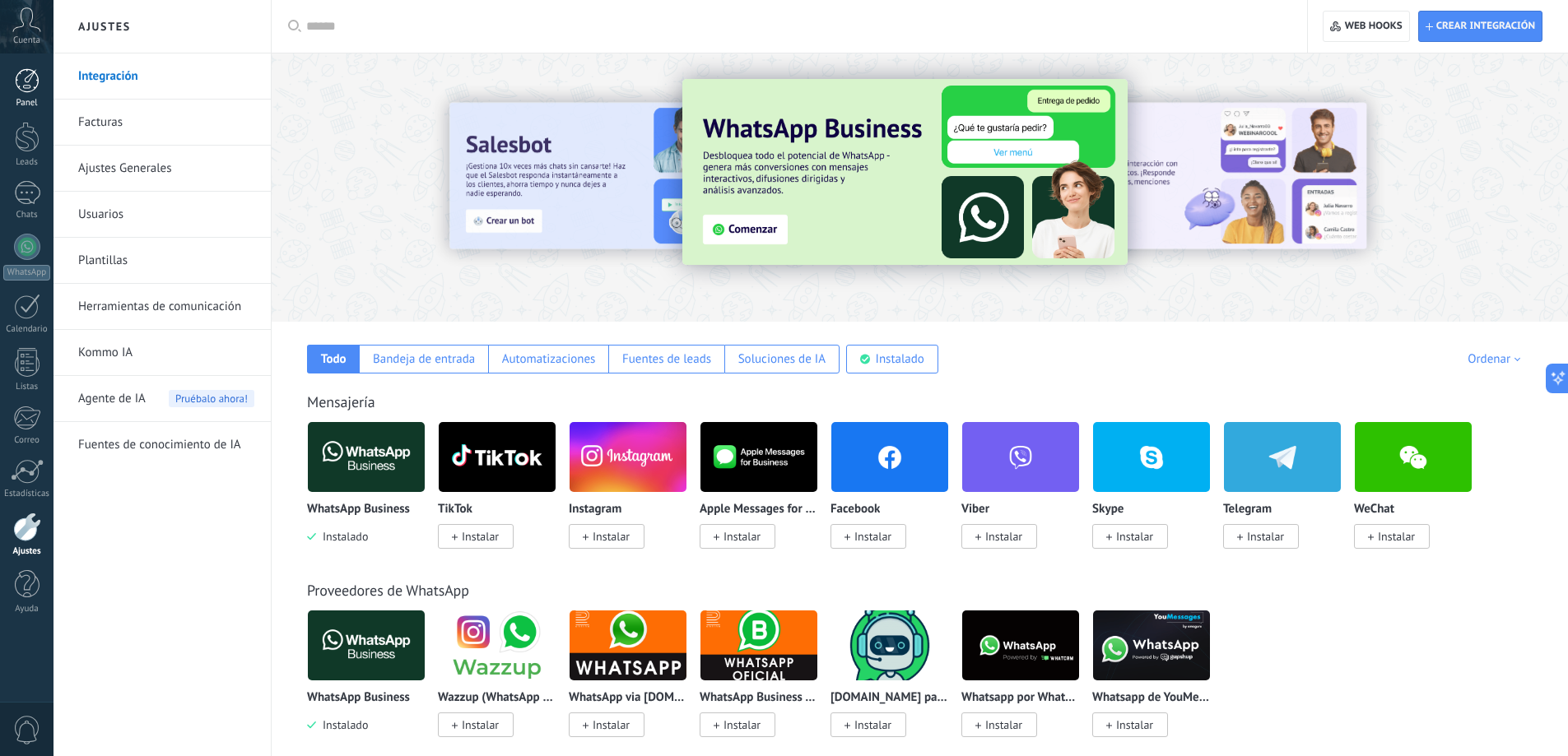
click at [16, 68] on div at bounding box center [27, 81] width 24 height 24
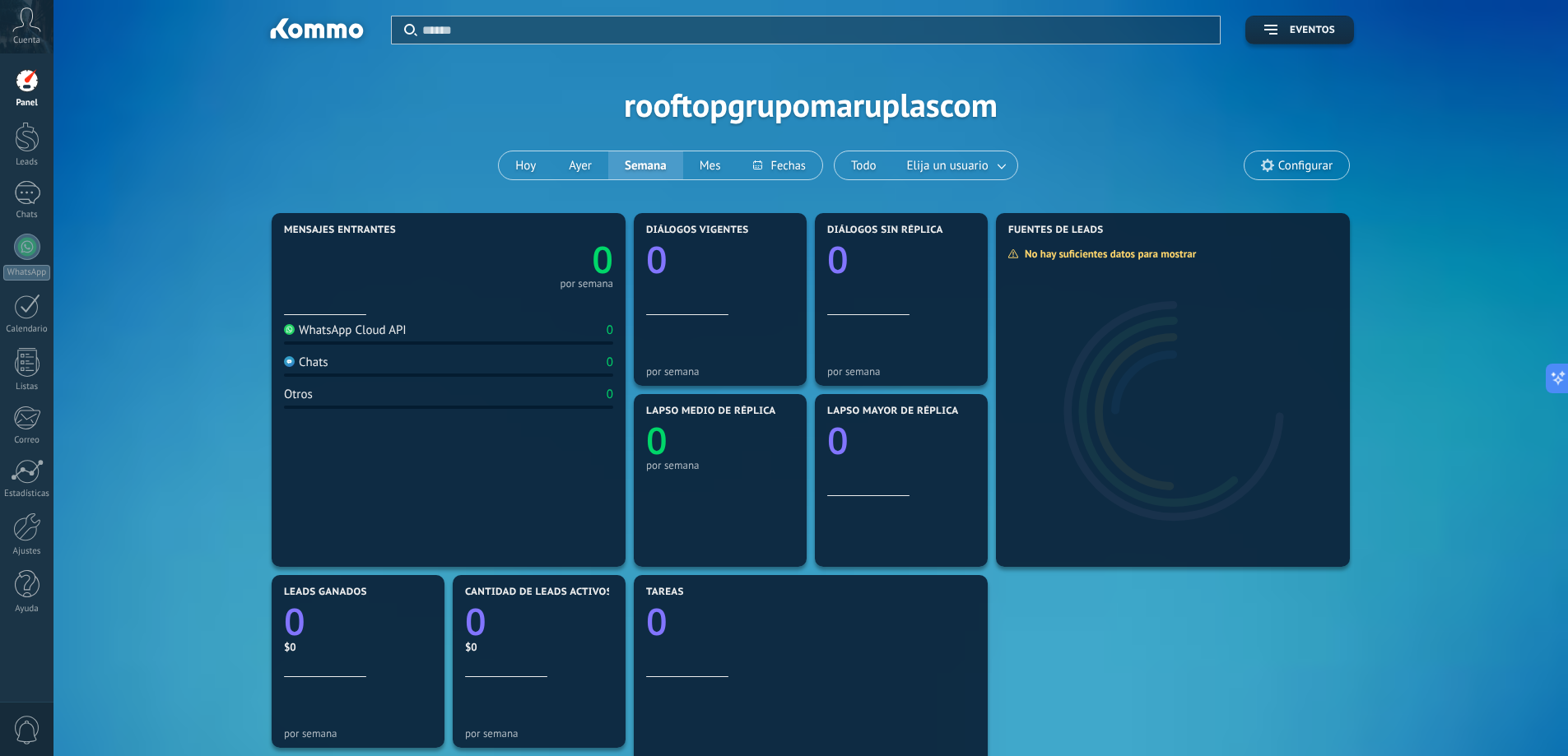
click at [1125, 158] on div "Aplicar Eventos rooftopgrupomaruplascom [DATE] [DATE] Semana Mes Todo Elija un …" at bounding box center [810, 104] width 1465 height 209
click at [562, 107] on div "Aplicar Eventos rooftopgrupomaruplascom [DATE] [DATE] Semana Mes Todo Elija un …" at bounding box center [810, 104] width 1465 height 209
click at [29, 137] on div at bounding box center [27, 137] width 24 height 30
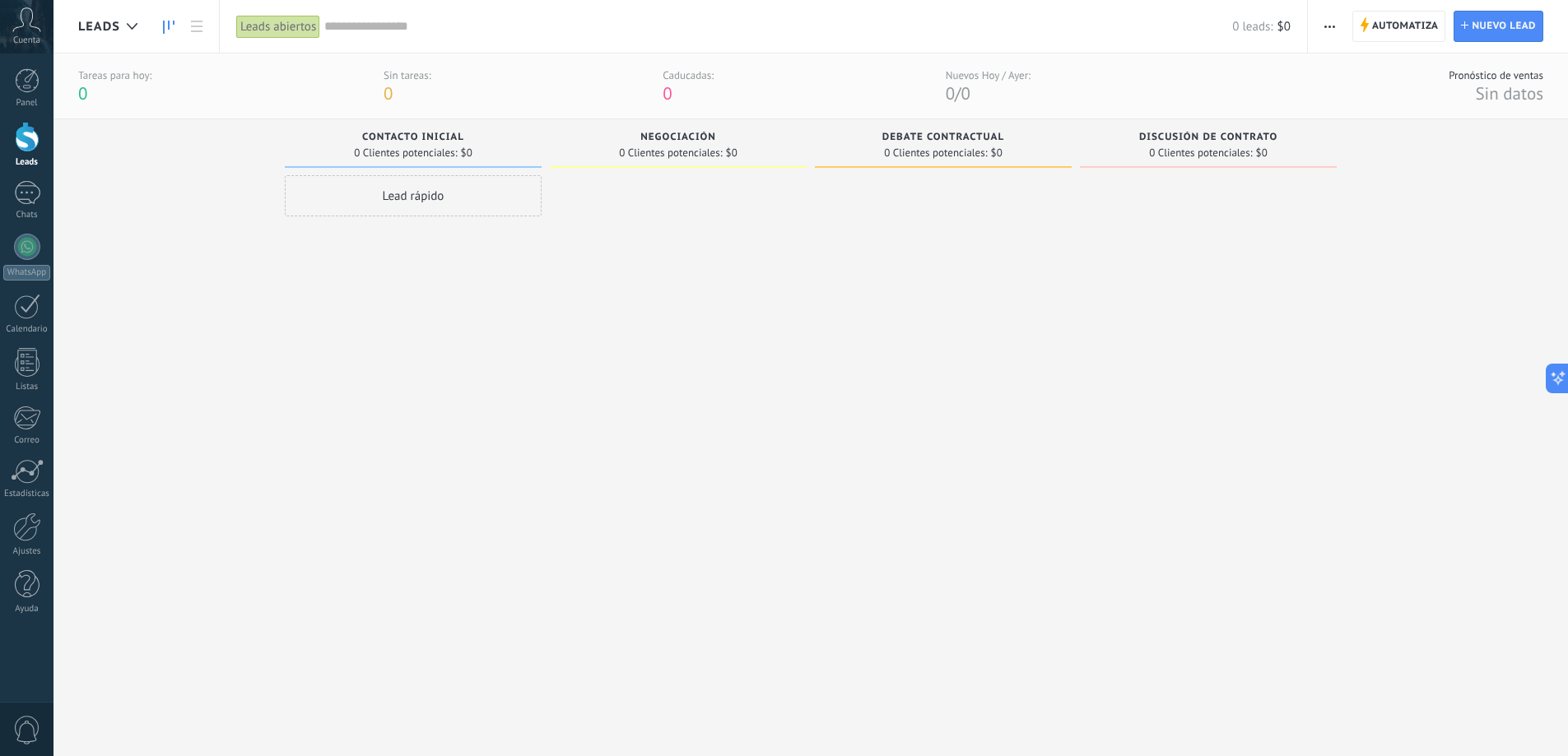
click at [14, 731] on span "0" at bounding box center [27, 729] width 28 height 29
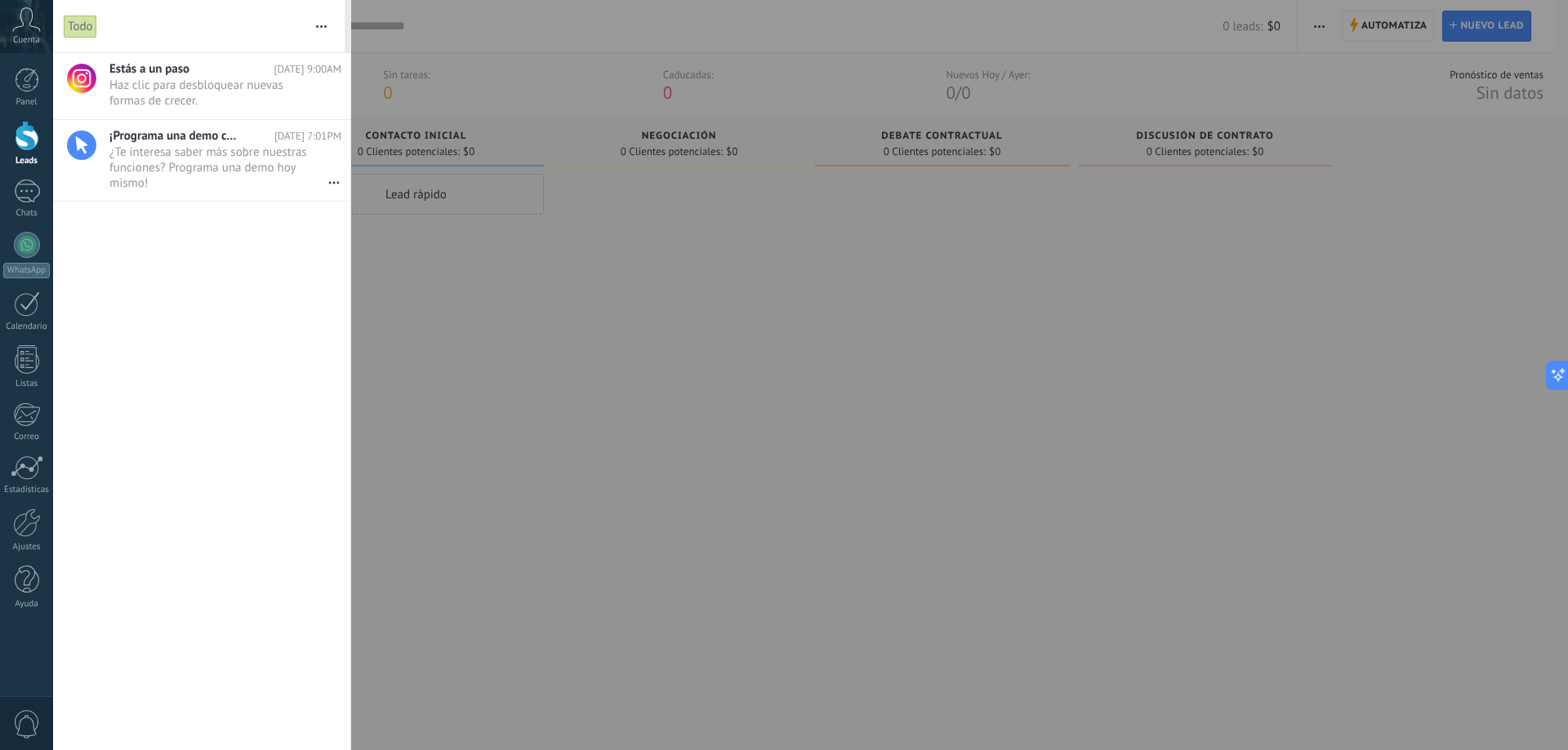
click at [221, 470] on div "Estás a un paso [DATE] 9:00AM Haz clic para desbloquear nuevas formas de crecer…" at bounding box center [202, 401] width 297 height 697
click at [35, 198] on div at bounding box center [27, 192] width 26 height 24
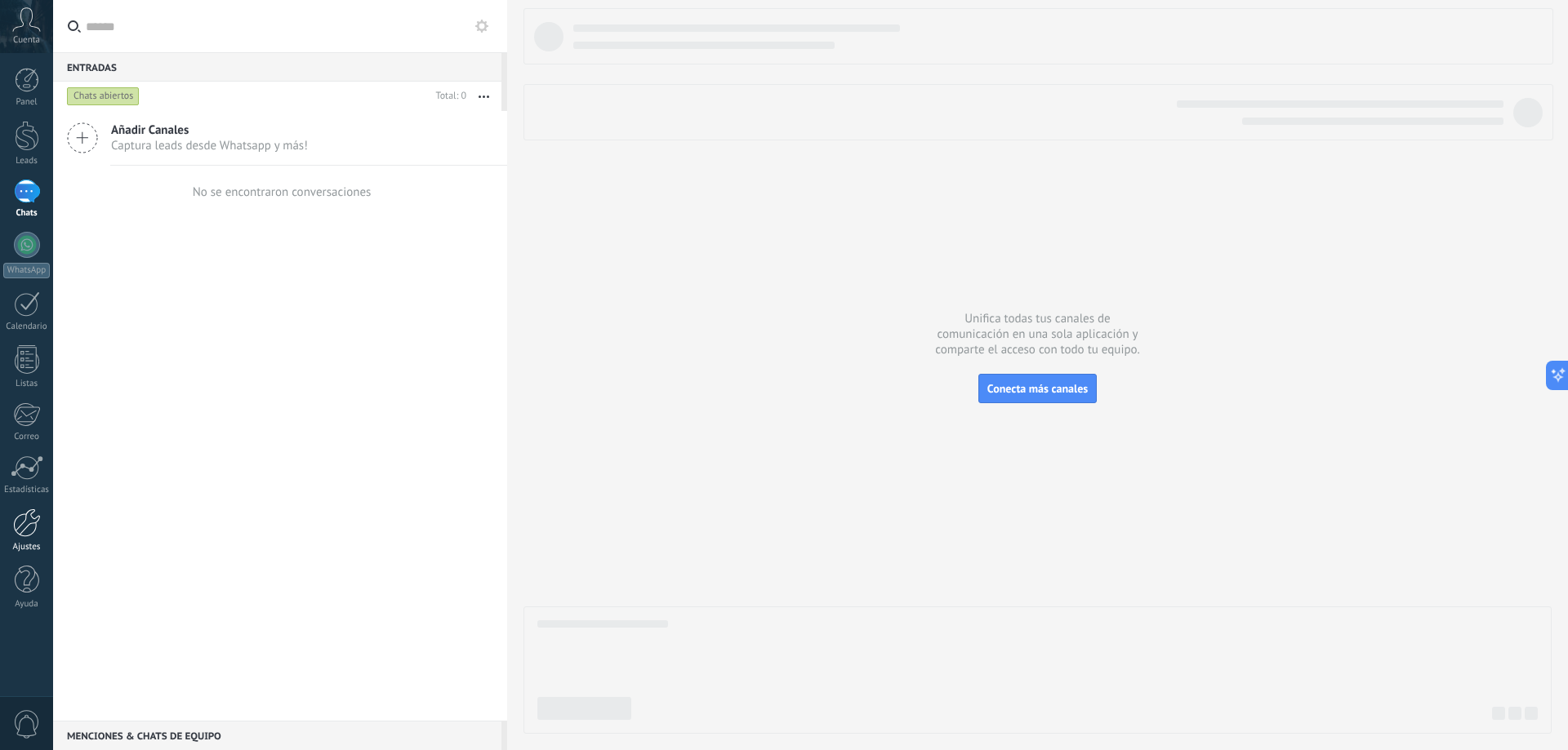
click at [40, 535] on div at bounding box center [27, 522] width 28 height 28
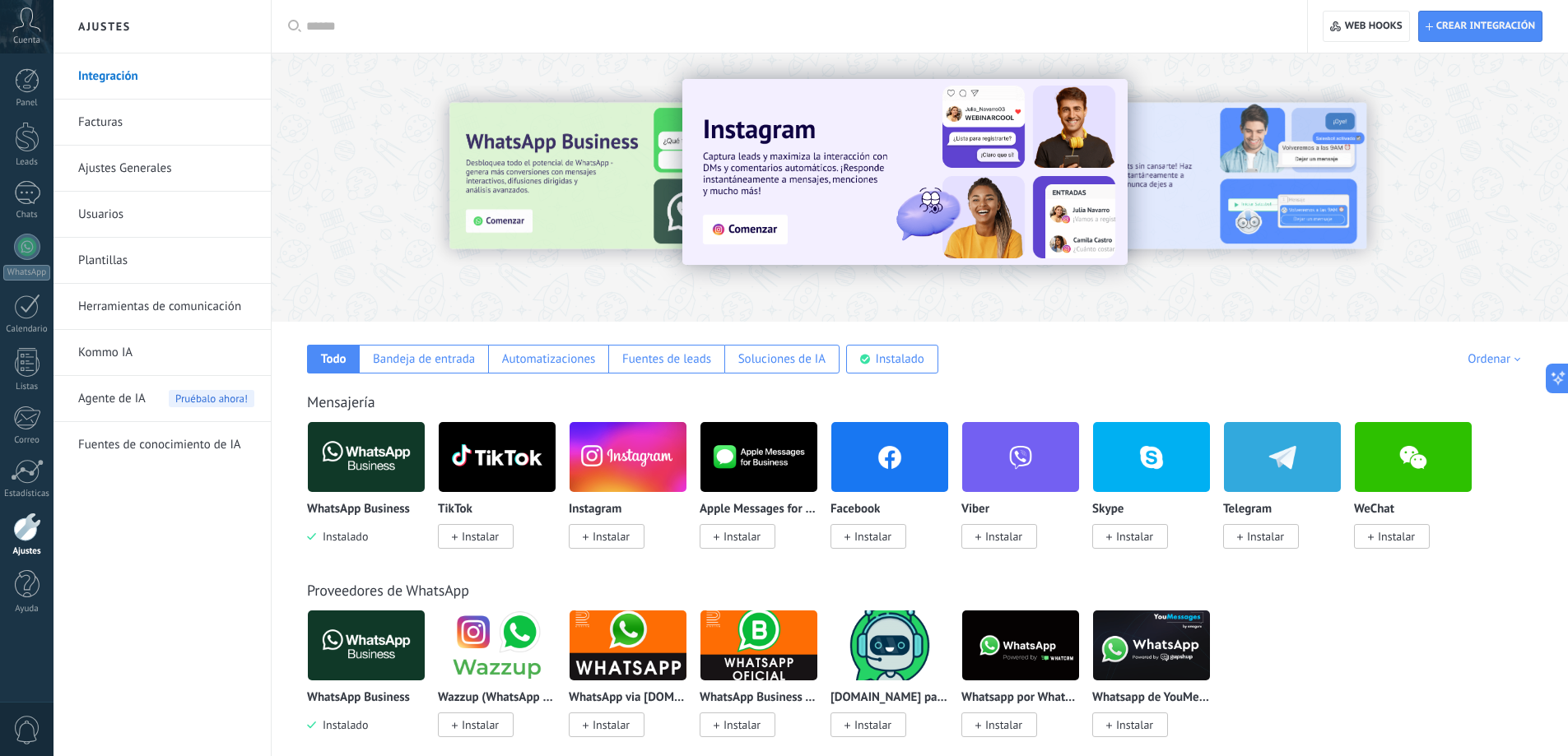
click at [101, 79] on link "Integración" at bounding box center [165, 76] width 176 height 46
click at [351, 470] on img at bounding box center [366, 457] width 117 height 80
click at [351, 470] on body ".abccls-1,.abccls-2{fill-rule:evenodd}.abccls-2{fill:#fff} .abfcls-1{fill:none}…" at bounding box center [784, 378] width 1568 height 756
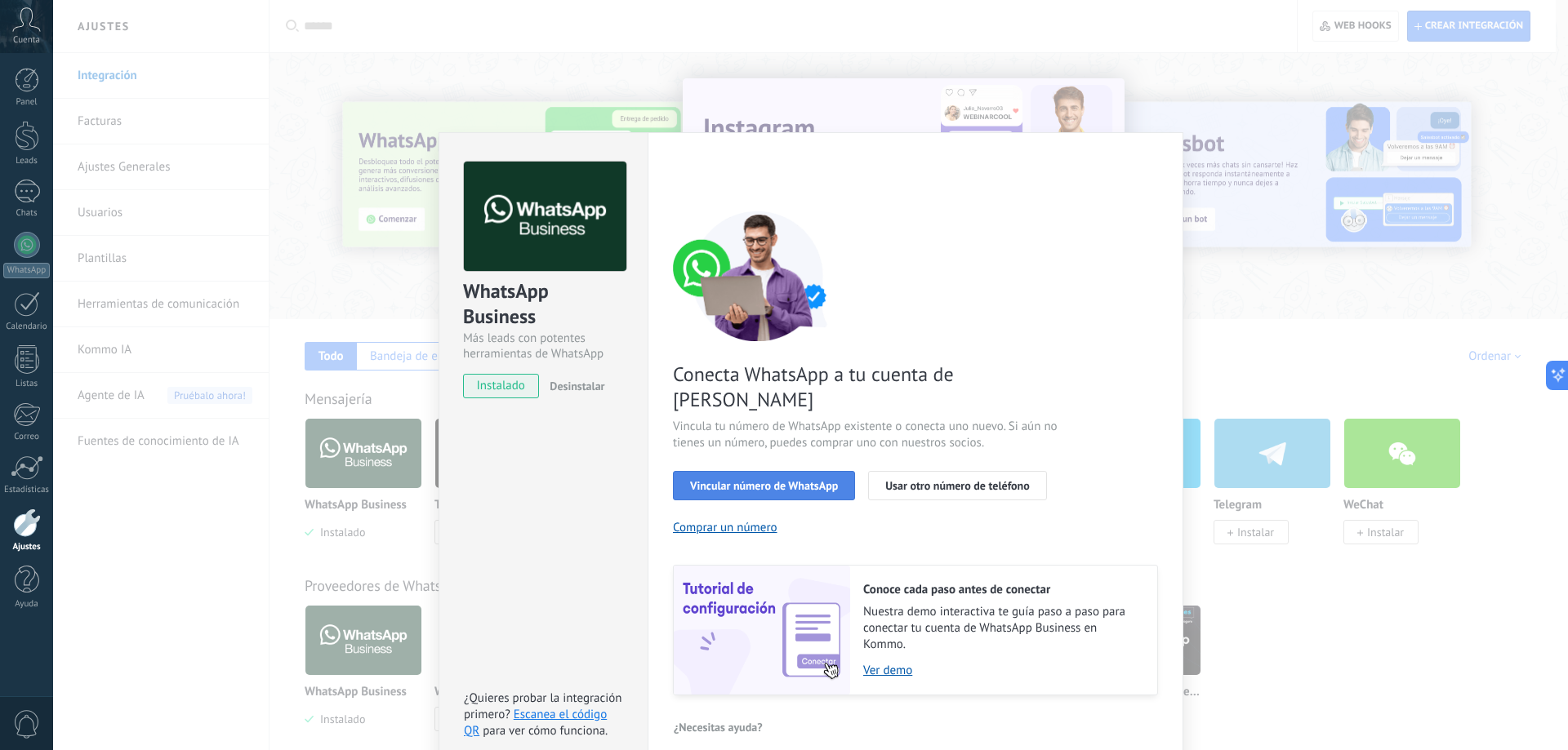
click at [759, 471] on button "Vincular número de WhatsApp" at bounding box center [764, 485] width 182 height 29
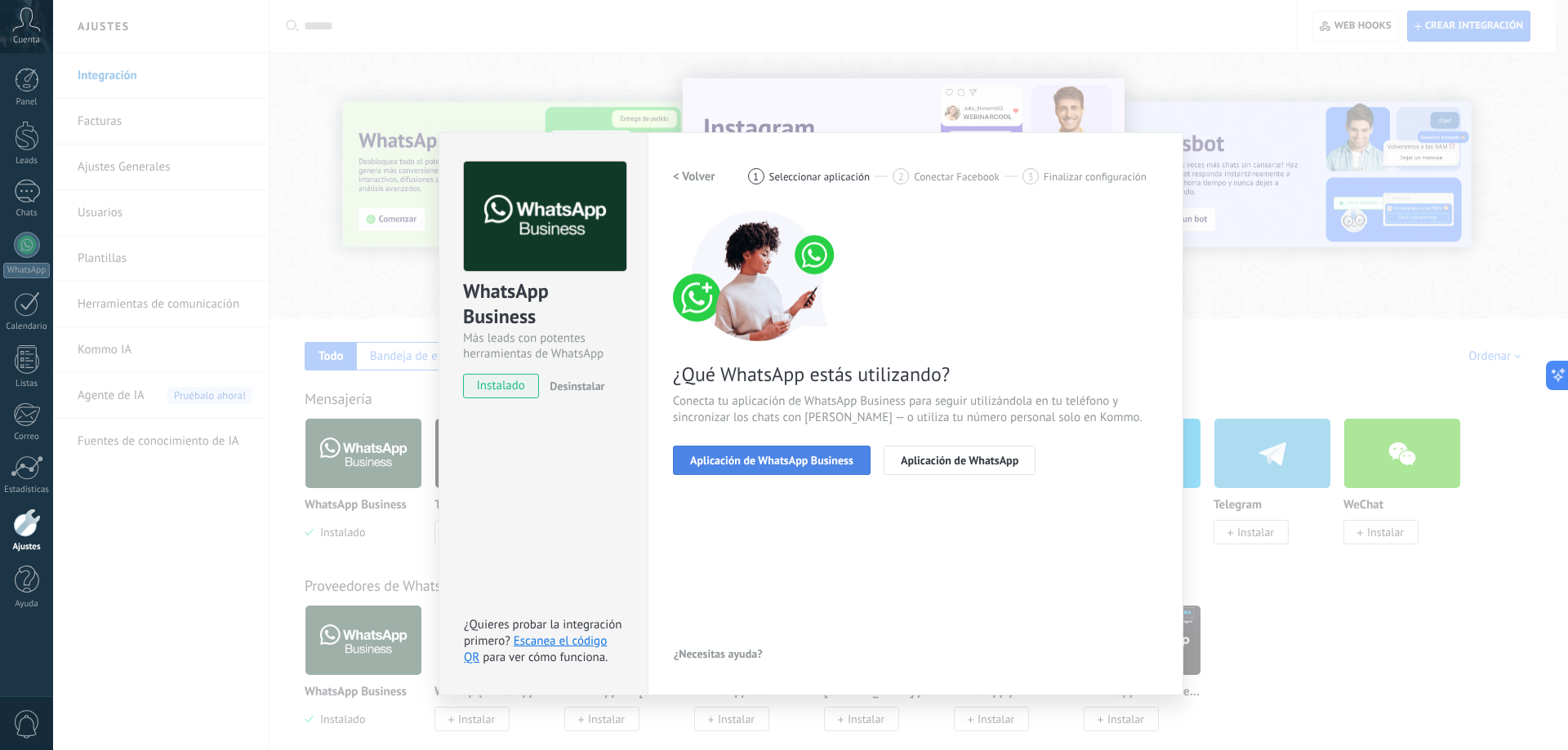
click at [799, 461] on span "Aplicación de WhatsApp Business" at bounding box center [772, 460] width 163 height 11
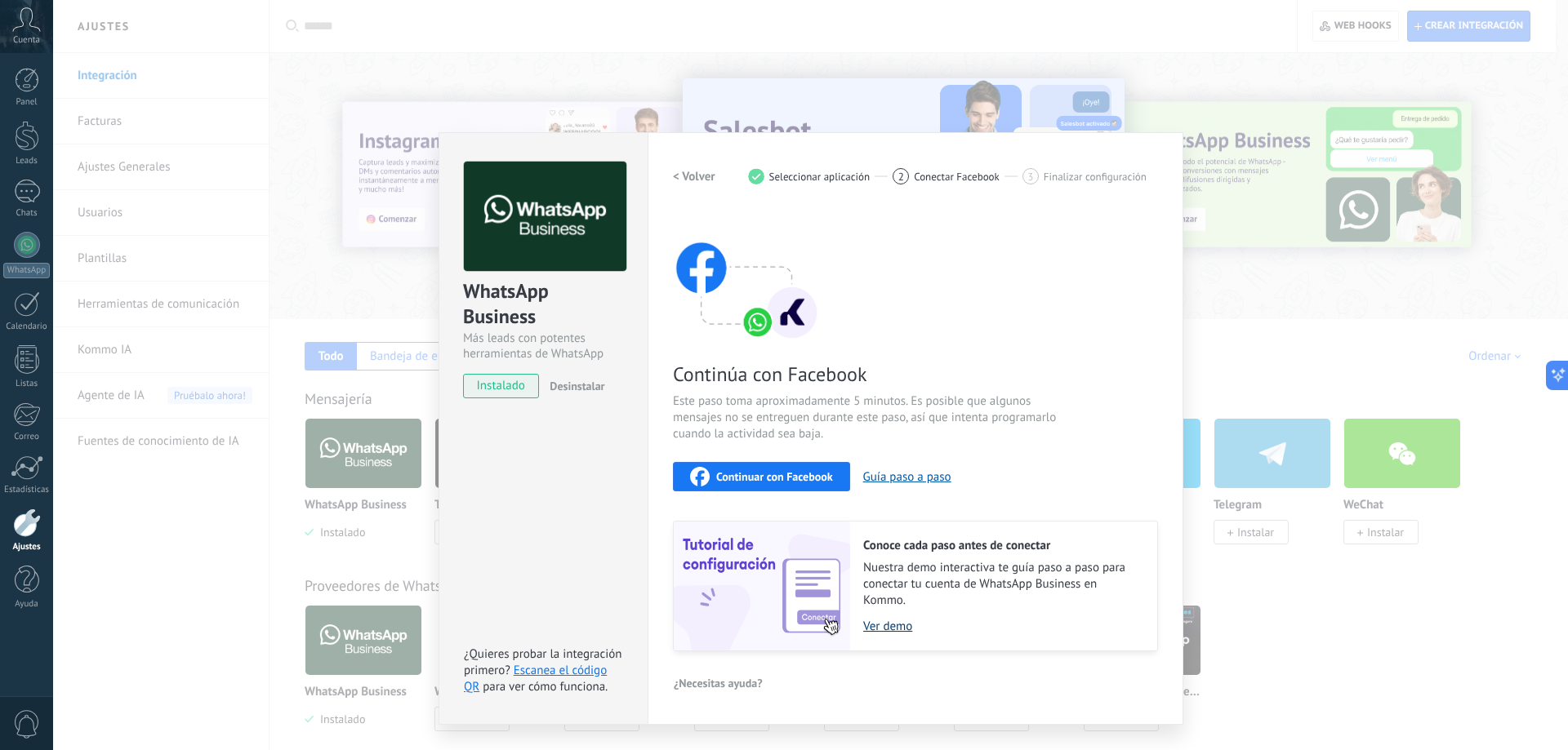
click at [889, 625] on link "Ver demo" at bounding box center [1001, 626] width 278 height 15
